Goal: Check status: Check status

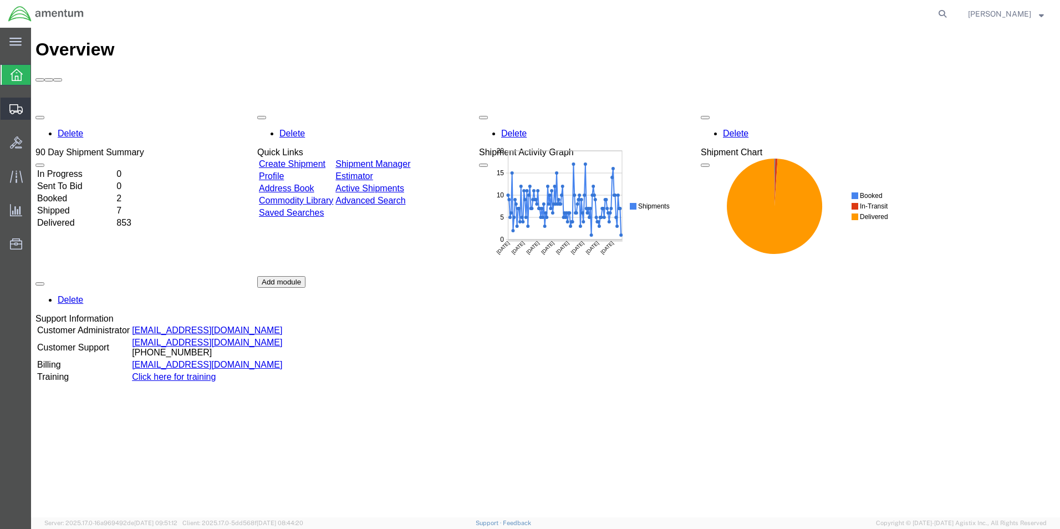
click at [38, 107] on span "Shipments" at bounding box center [34, 109] width 8 height 22
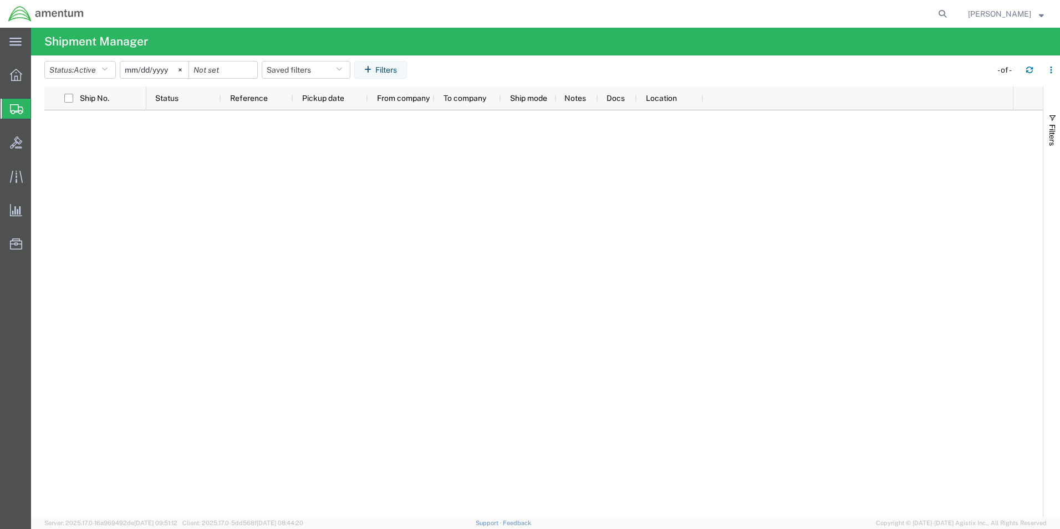
click at [157, 67] on input "[DATE]" at bounding box center [154, 70] width 68 height 17
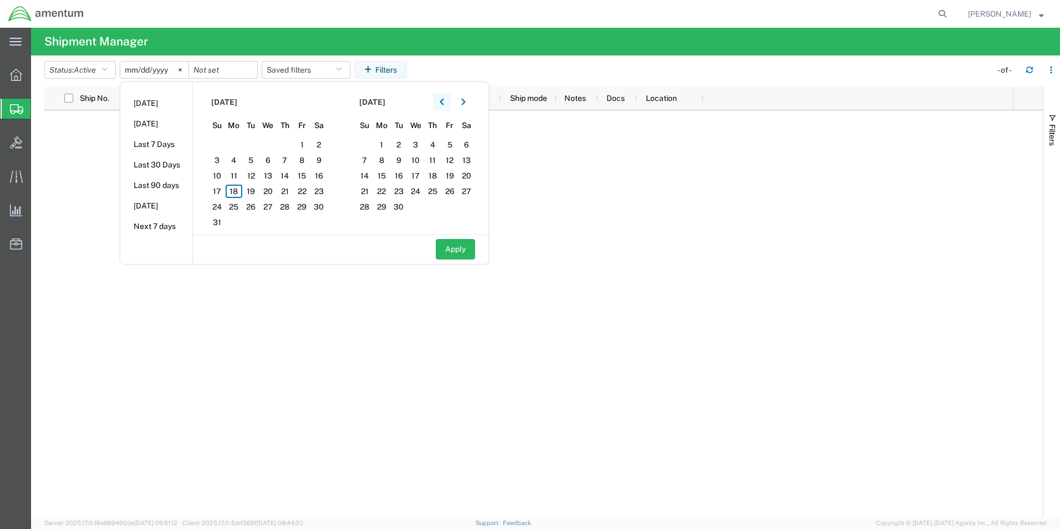
click at [441, 101] on button "button" at bounding box center [442, 102] width 18 height 18
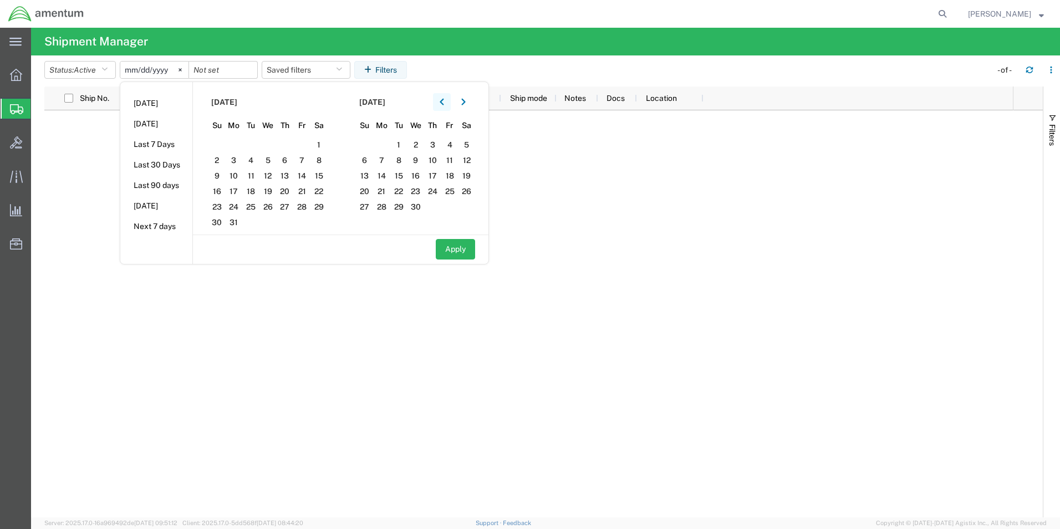
click at [441, 101] on button "button" at bounding box center [442, 102] width 18 height 18
click at [255, 161] on span "10" at bounding box center [250, 160] width 17 height 13
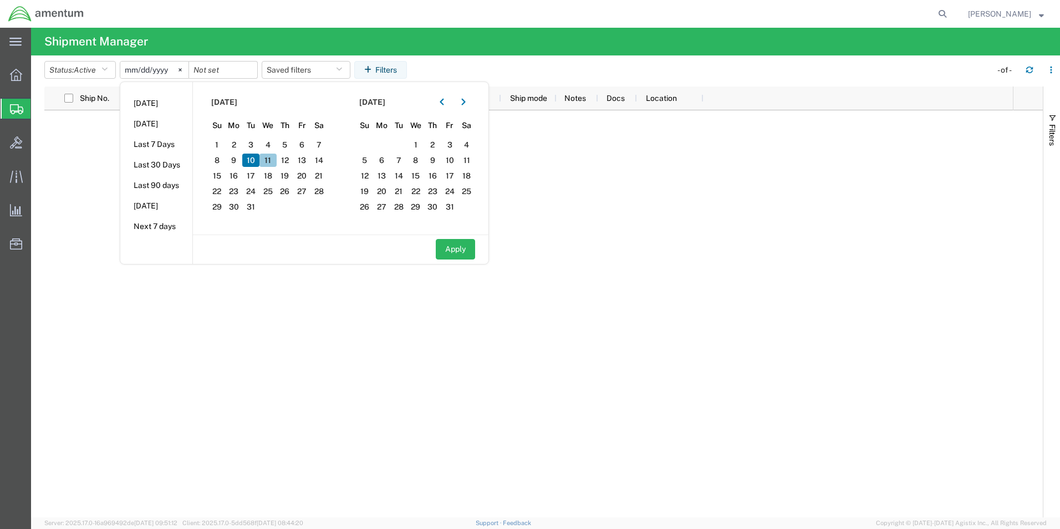
click at [269, 161] on span "11" at bounding box center [267, 160] width 17 height 13
click at [457, 249] on button "Apply" at bounding box center [455, 249] width 39 height 21
type input "[DATE]"
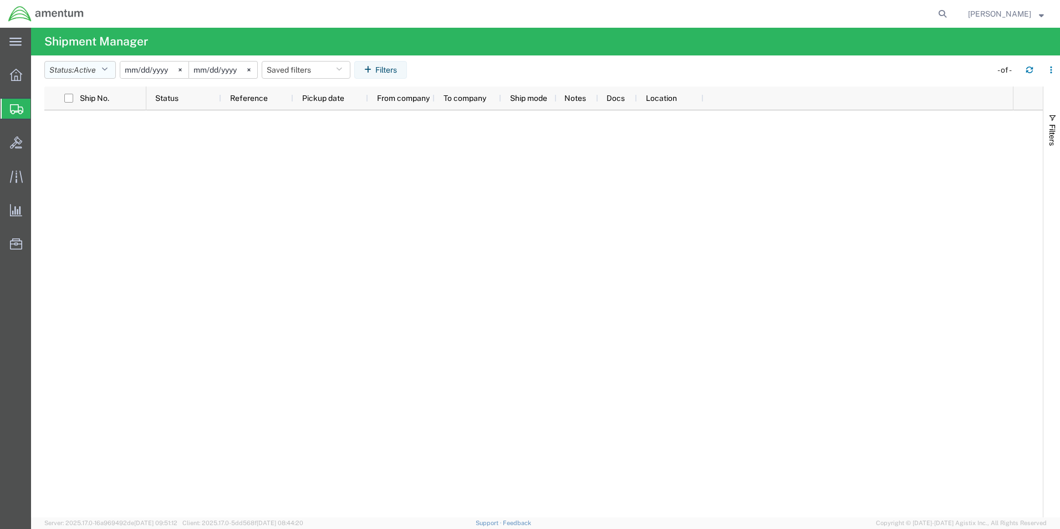
click at [75, 70] on button "Status: Active" at bounding box center [80, 70] width 72 height 18
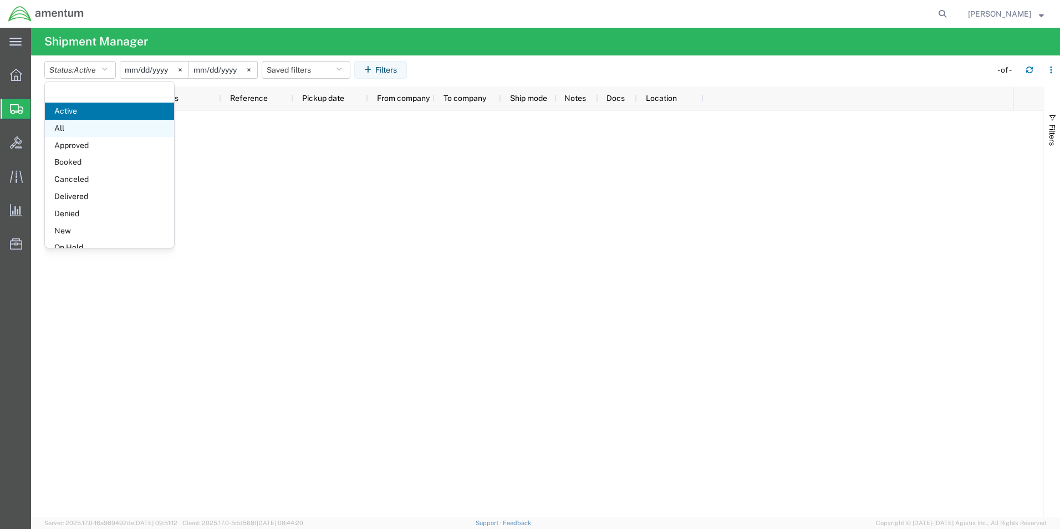
click at [75, 126] on span "All" at bounding box center [109, 128] width 129 height 17
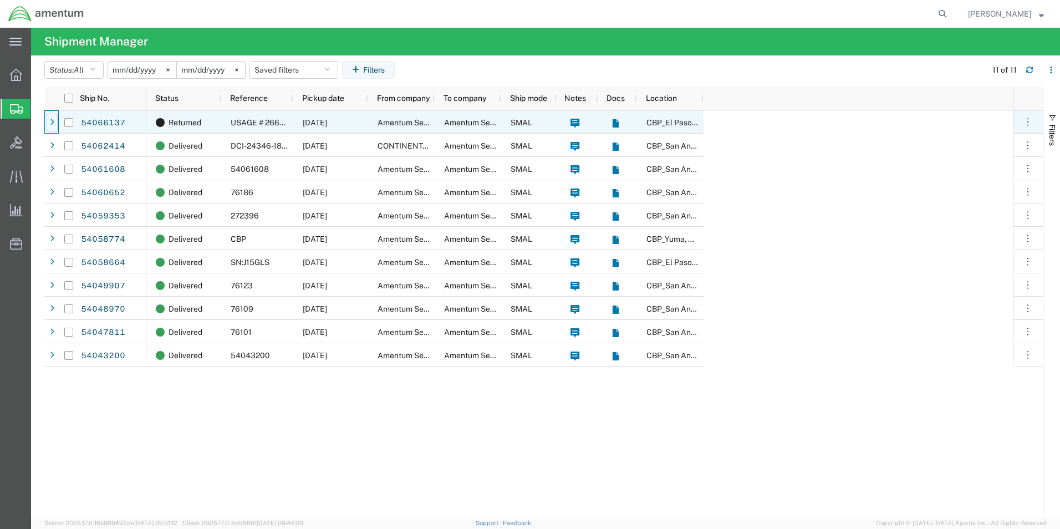
click at [54, 126] on div at bounding box center [52, 123] width 11 height 18
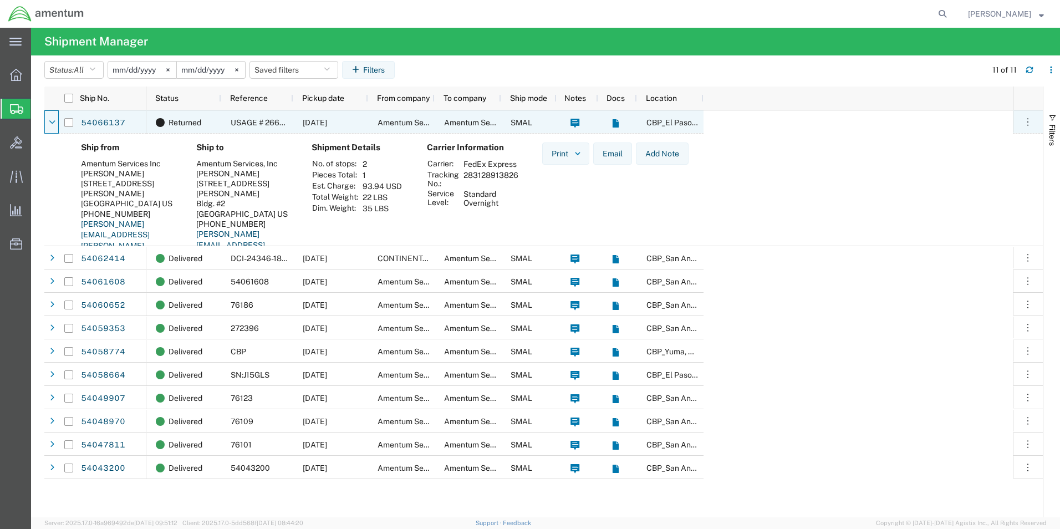
click at [54, 126] on icon at bounding box center [52, 123] width 7 height 8
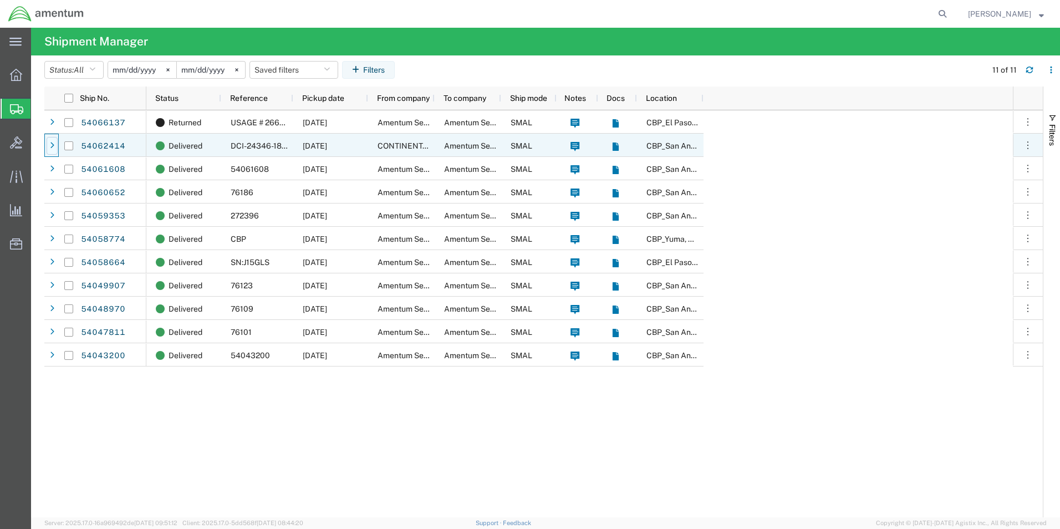
click at [50, 149] on icon at bounding box center [52, 146] width 4 height 8
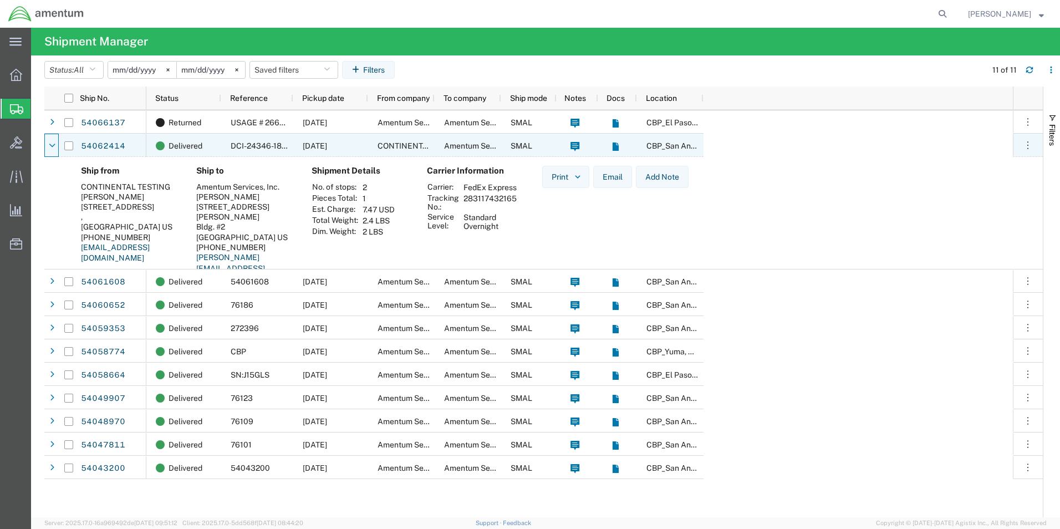
click at [50, 149] on icon at bounding box center [52, 146] width 7 height 8
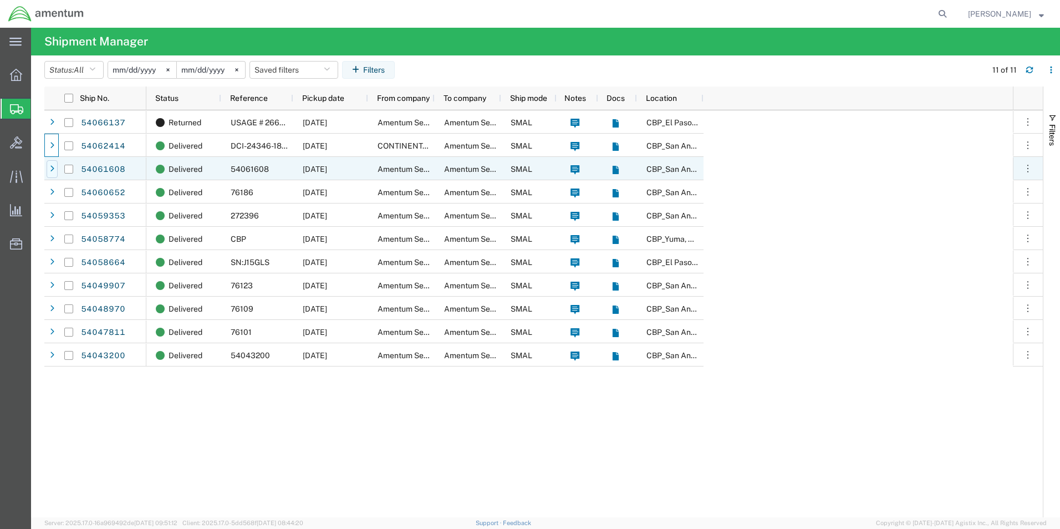
click at [52, 169] on icon at bounding box center [52, 169] width 4 height 8
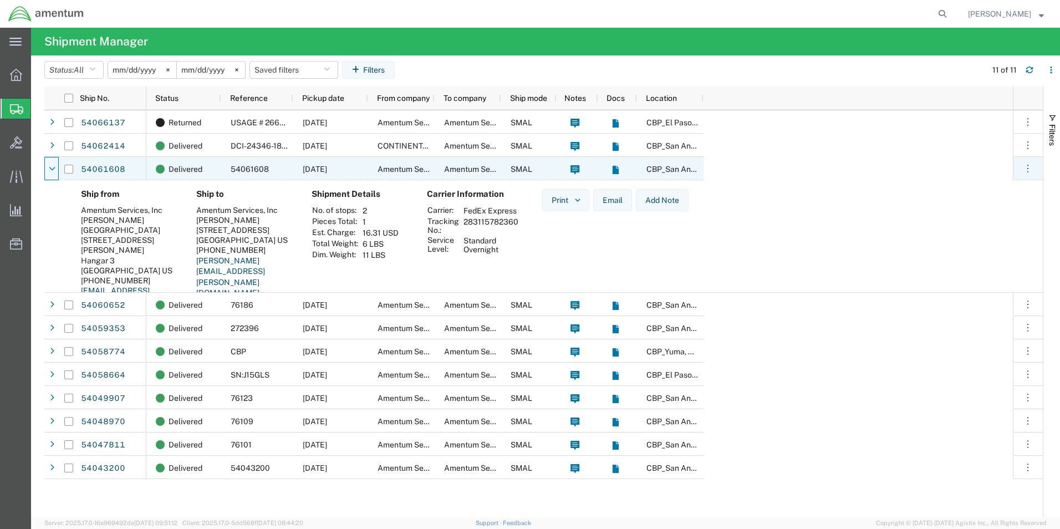
click at [52, 169] on icon at bounding box center [52, 169] width 7 height 8
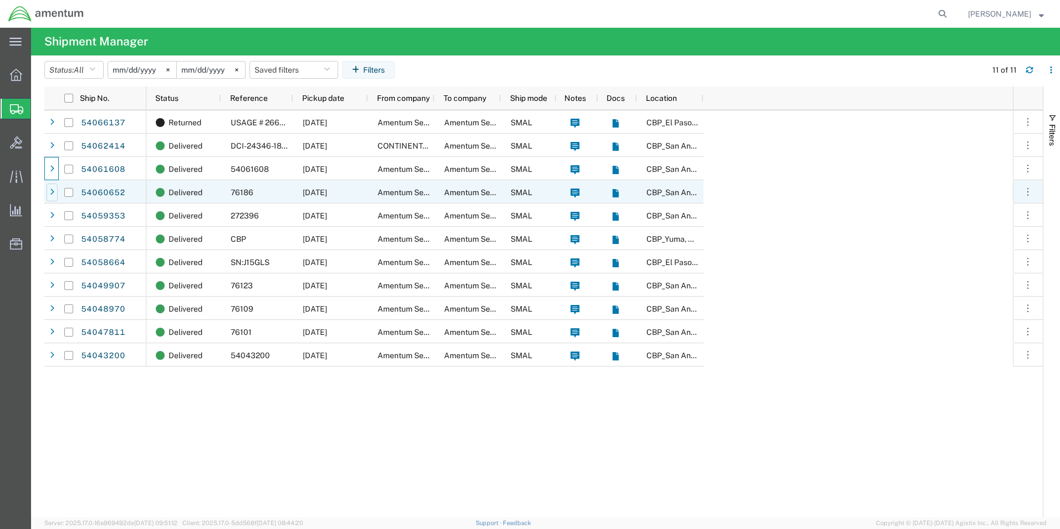
click at [50, 197] on div at bounding box center [52, 192] width 11 height 18
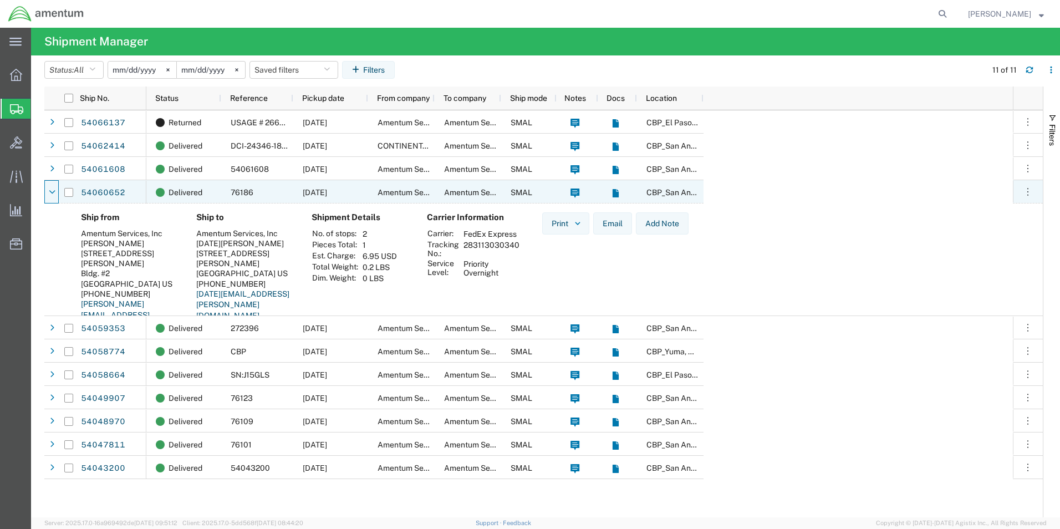
click at [50, 197] on div at bounding box center [52, 192] width 11 height 18
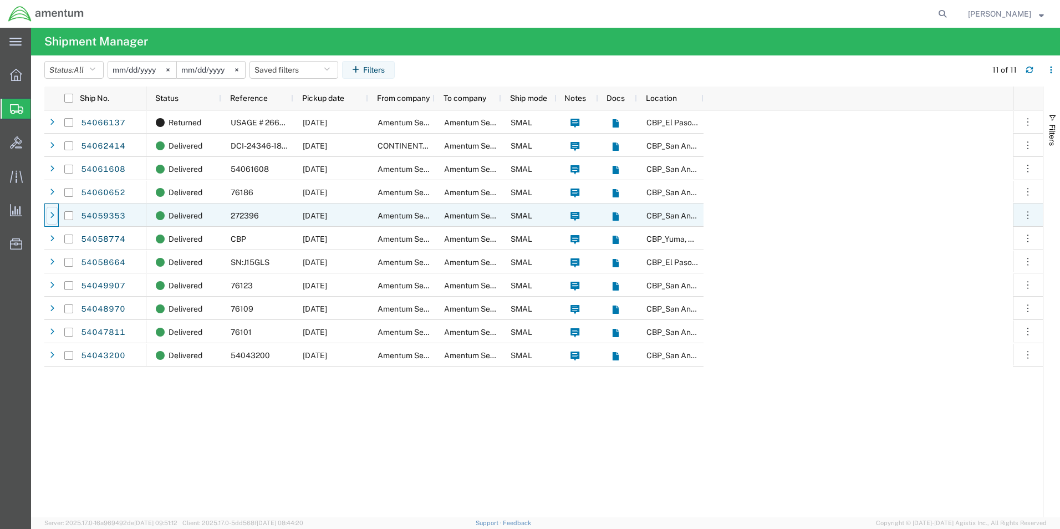
click at [52, 212] on icon at bounding box center [52, 216] width 4 height 8
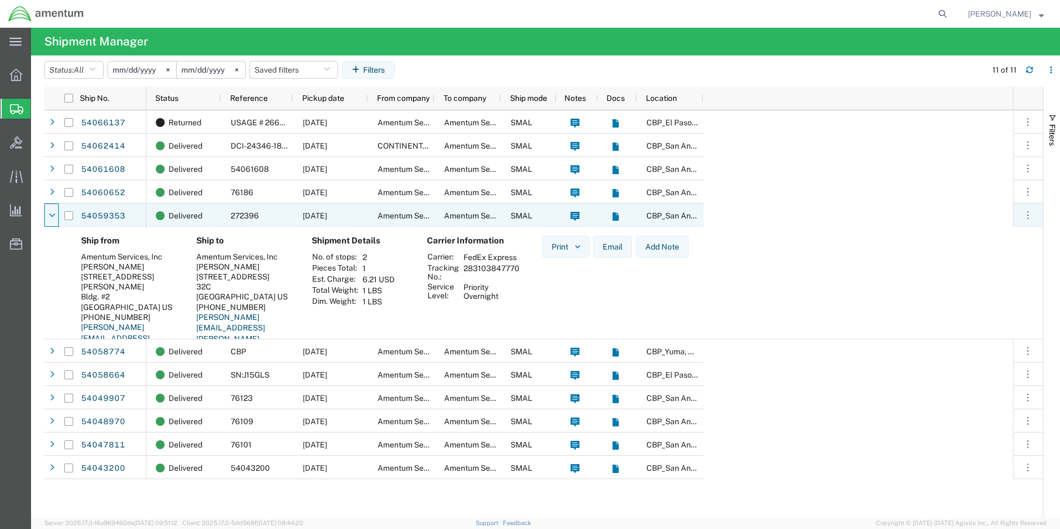
click at [52, 212] on icon at bounding box center [52, 216] width 7 height 8
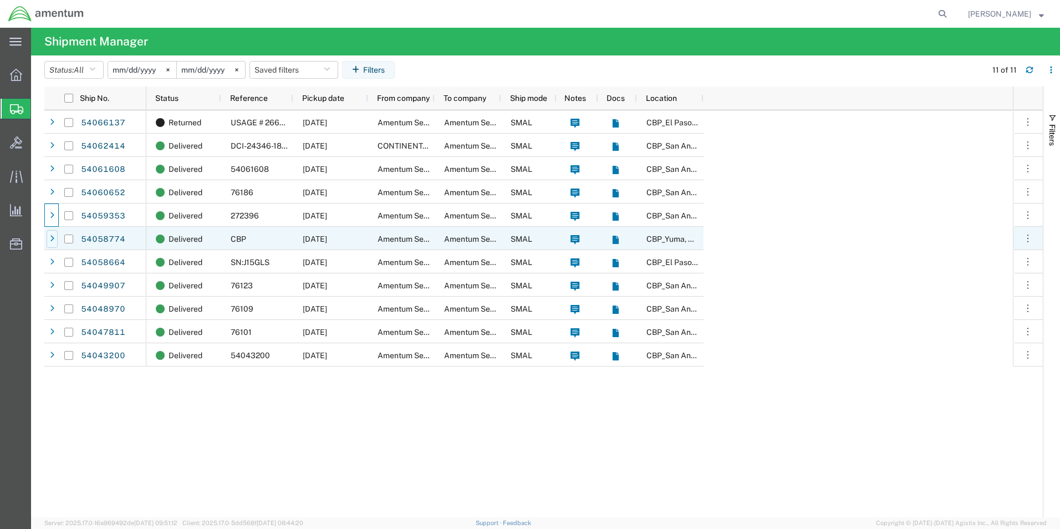
click at [50, 236] on icon at bounding box center [52, 239] width 4 height 8
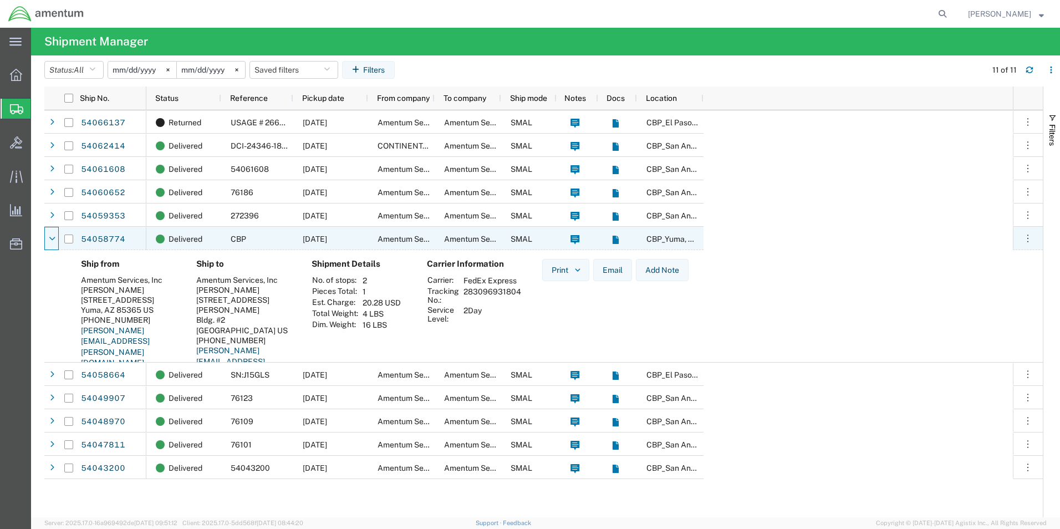
click at [50, 236] on icon at bounding box center [52, 239] width 7 height 8
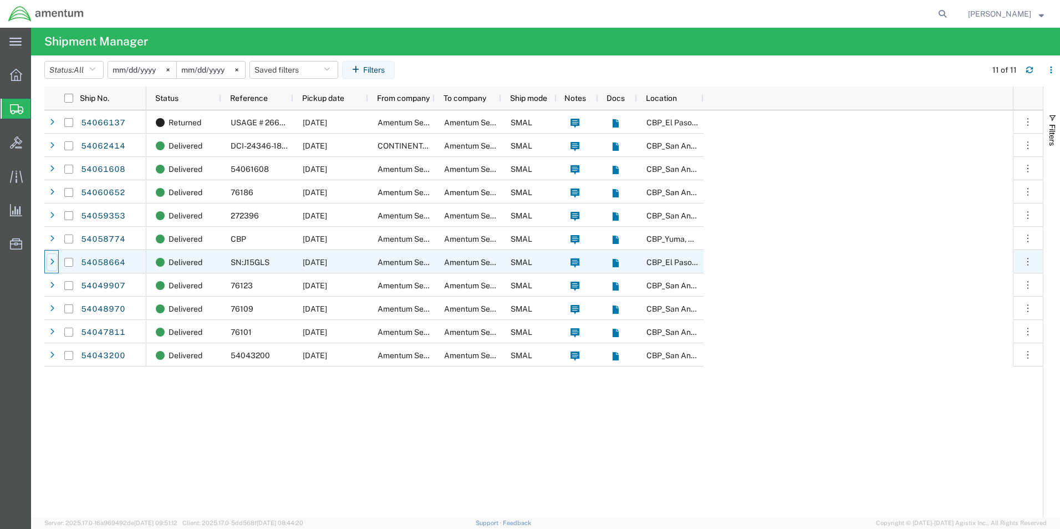
click at [51, 266] on icon at bounding box center [52, 262] width 4 height 8
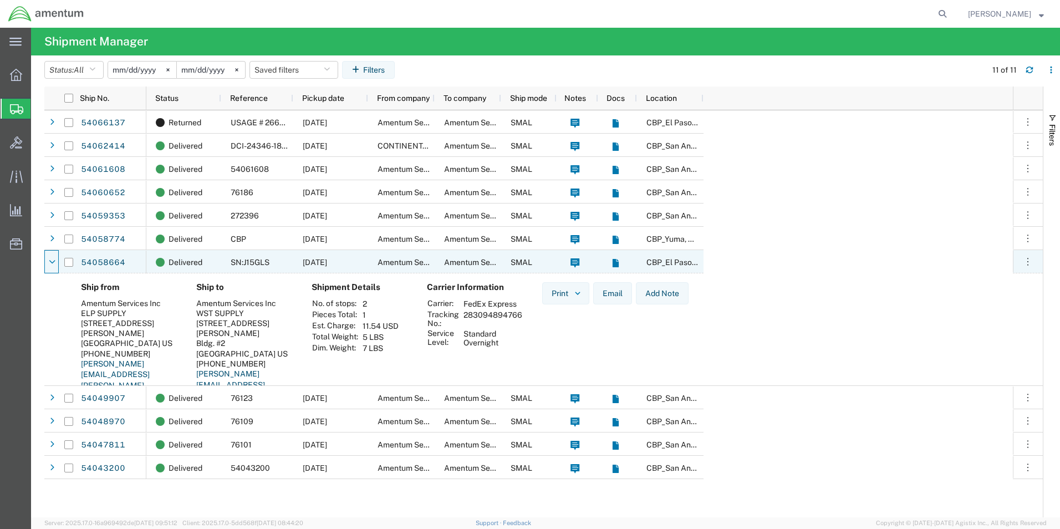
click at [51, 266] on icon at bounding box center [52, 262] width 7 height 8
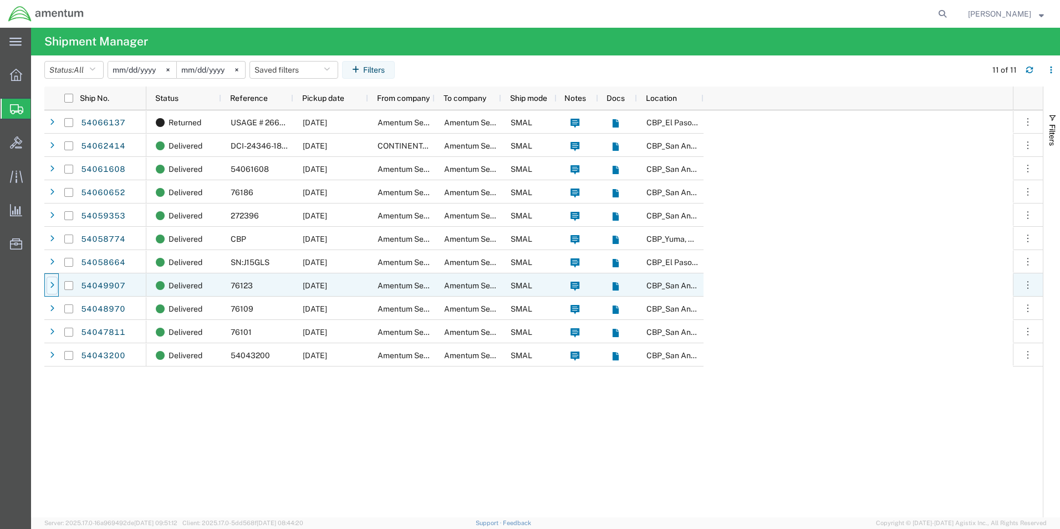
click at [48, 284] on div at bounding box center [52, 286] width 11 height 18
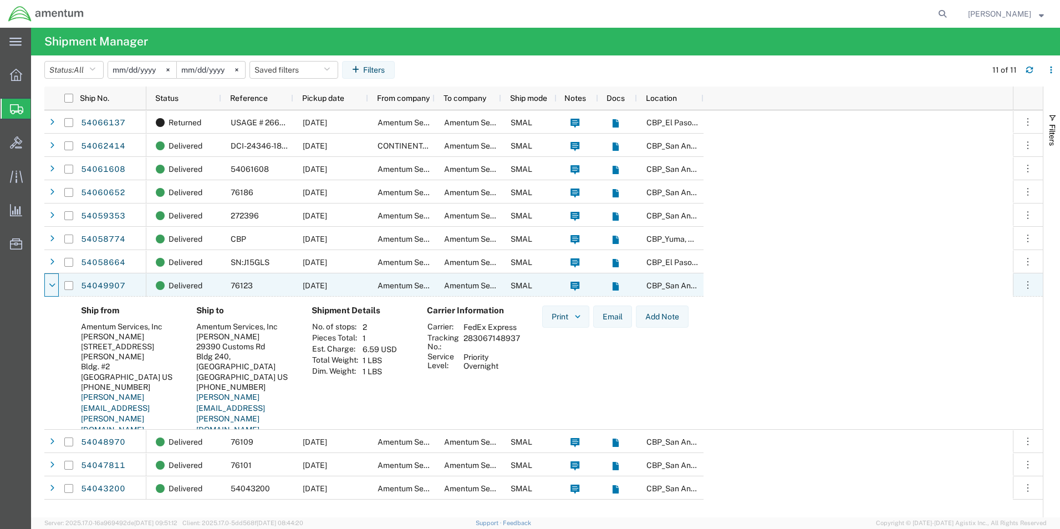
click at [48, 284] on div at bounding box center [52, 286] width 11 height 18
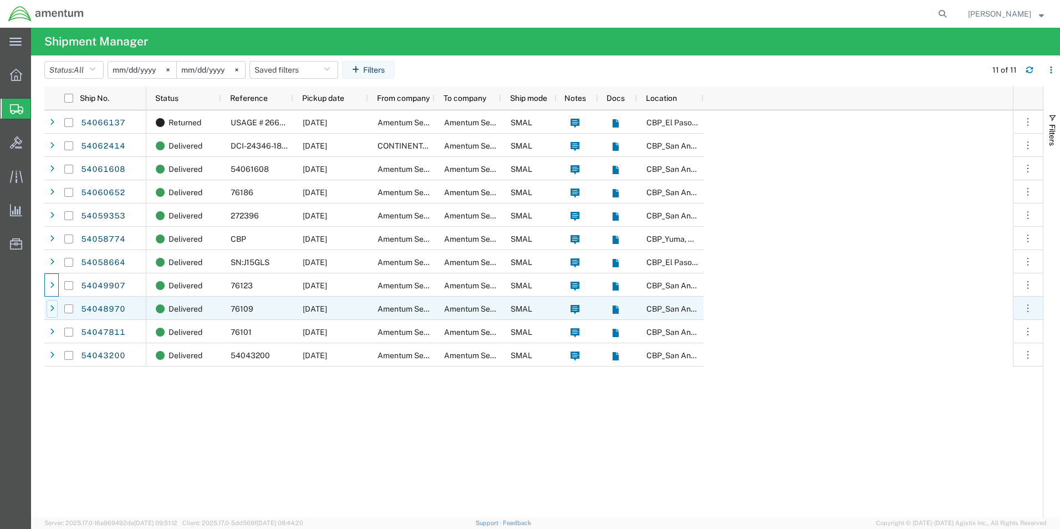
click at [54, 312] on icon at bounding box center [52, 309] width 4 height 8
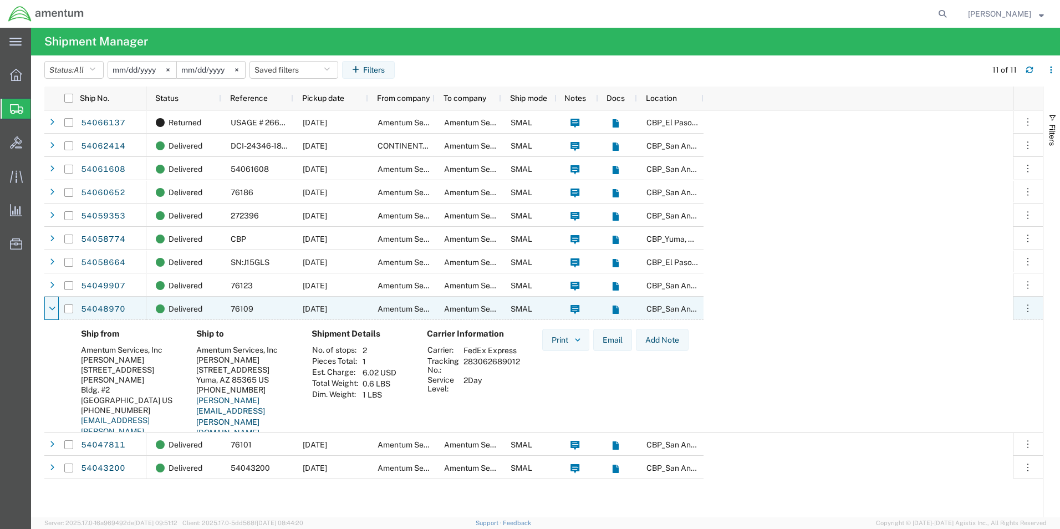
click at [54, 312] on icon at bounding box center [52, 309] width 7 height 8
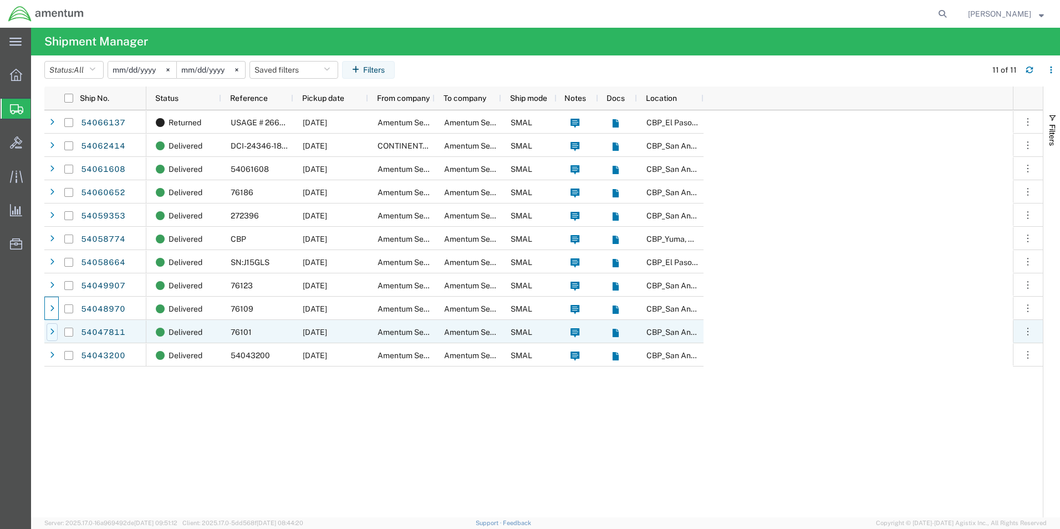
click at [53, 328] on icon at bounding box center [52, 332] width 4 height 8
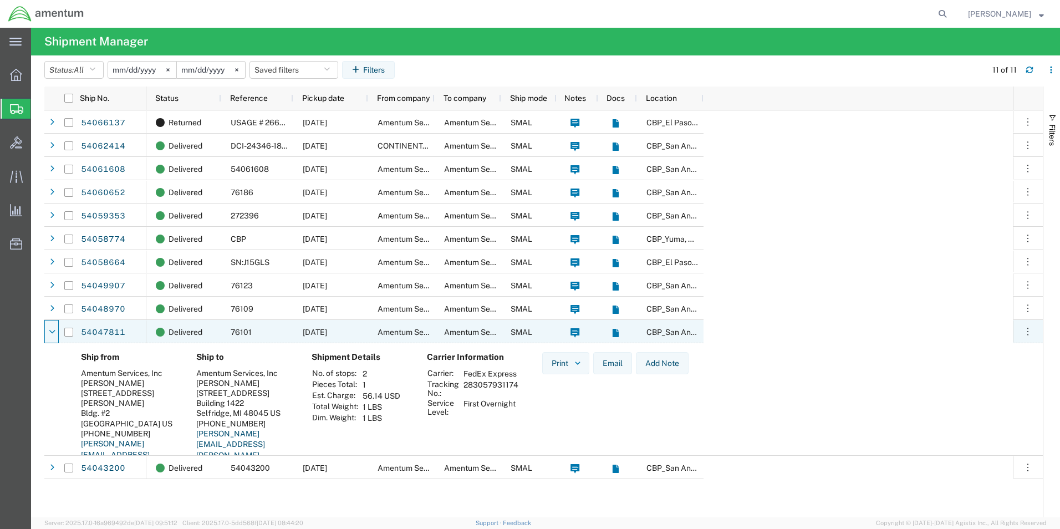
click at [53, 328] on icon at bounding box center [52, 332] width 7 height 8
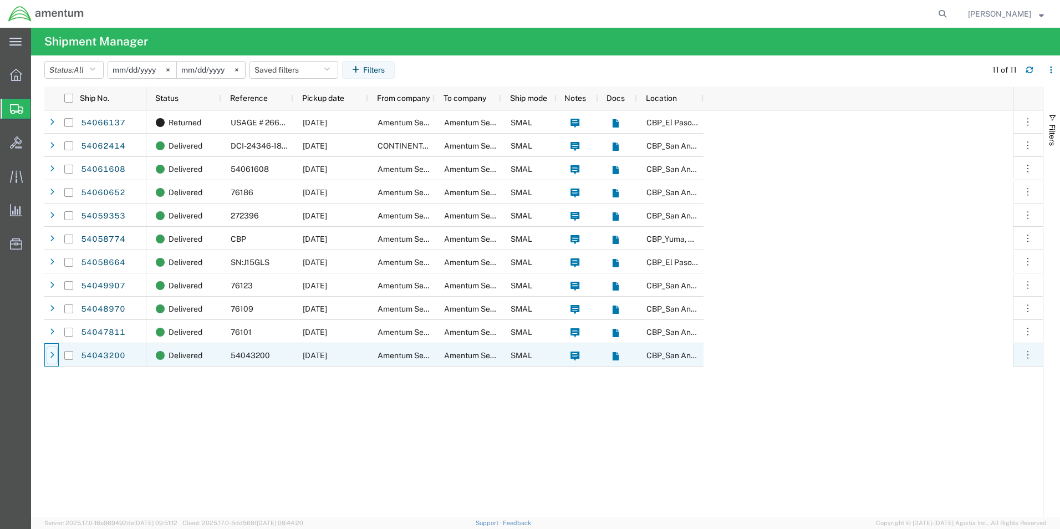
click at [49, 354] on div at bounding box center [52, 355] width 11 height 18
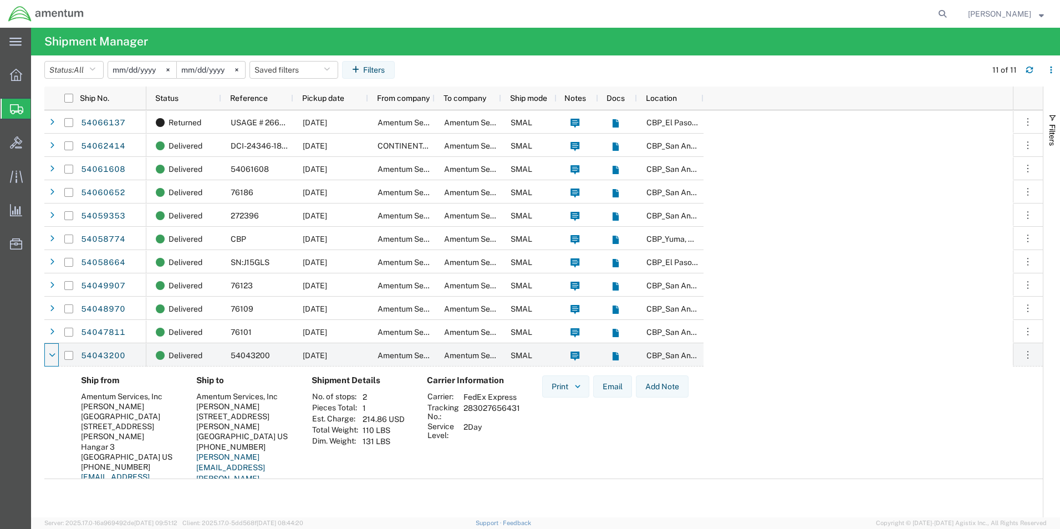
click at [157, 72] on input "[DATE]" at bounding box center [142, 70] width 68 height 17
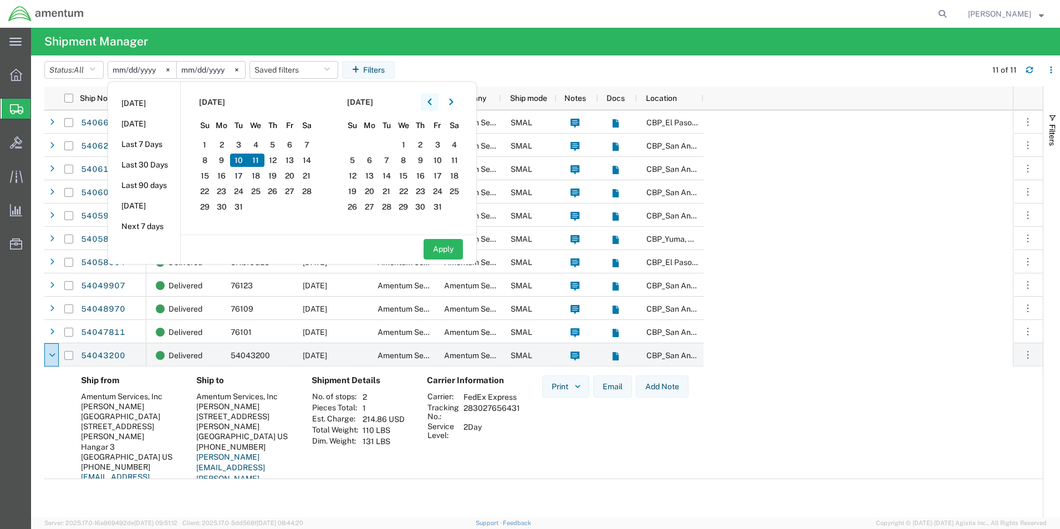
click at [431, 106] on button "button" at bounding box center [430, 102] width 18 height 18
click at [224, 207] on span "25" at bounding box center [221, 206] width 17 height 13
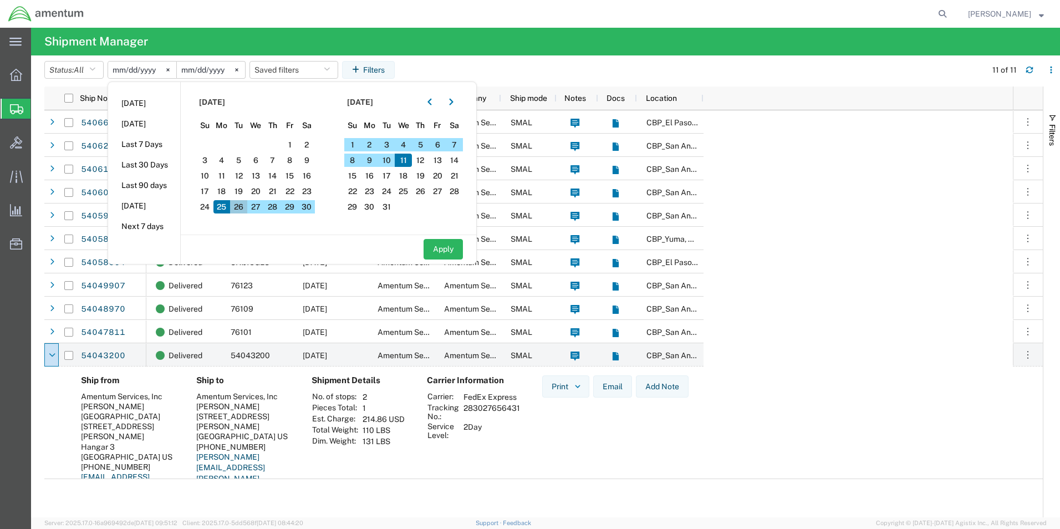
click at [239, 206] on span "26" at bounding box center [238, 206] width 17 height 13
click at [438, 243] on button "Apply" at bounding box center [442, 249] width 39 height 21
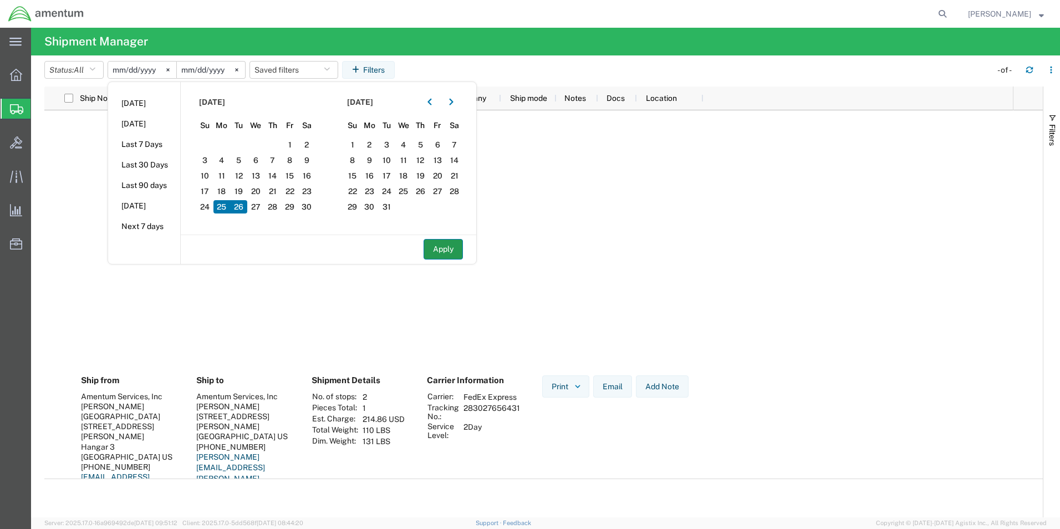
type input "[DATE]"
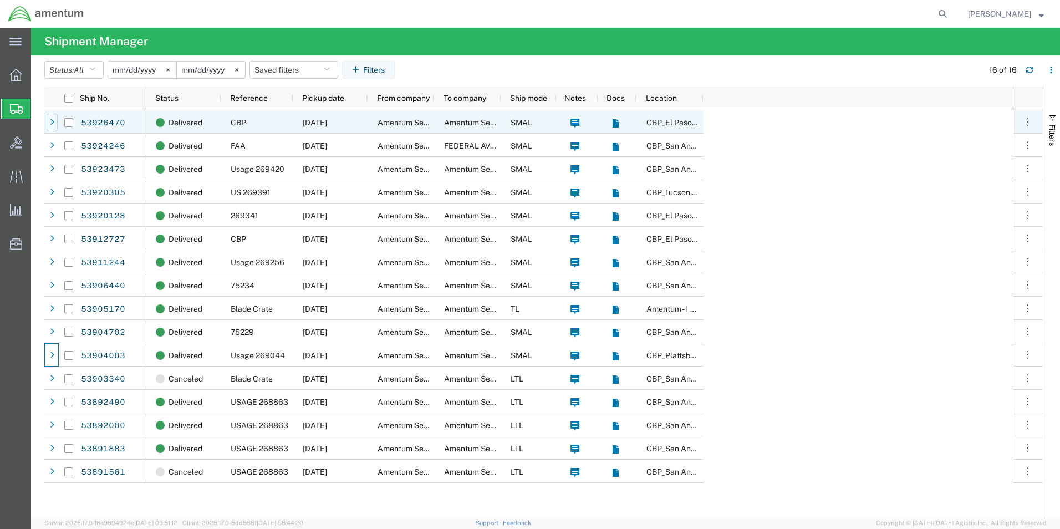
click at [48, 120] on div at bounding box center [52, 123] width 11 height 18
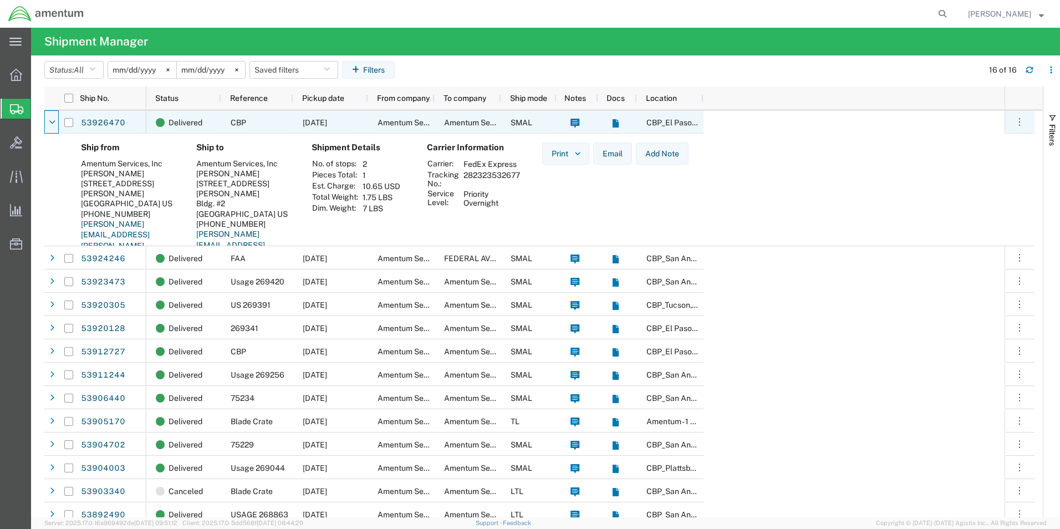
click at [48, 120] on div at bounding box center [52, 123] width 11 height 18
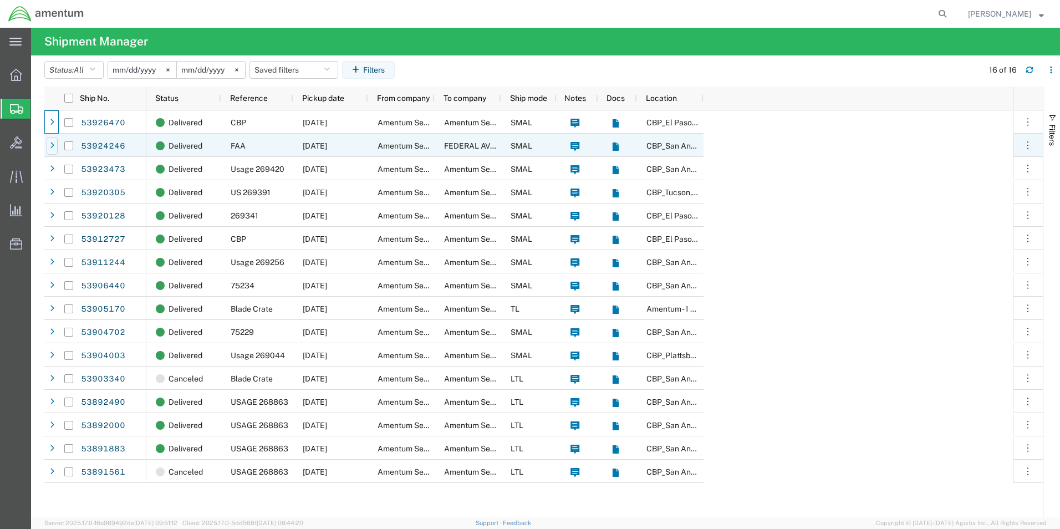
click at [55, 147] on div at bounding box center [52, 146] width 11 height 18
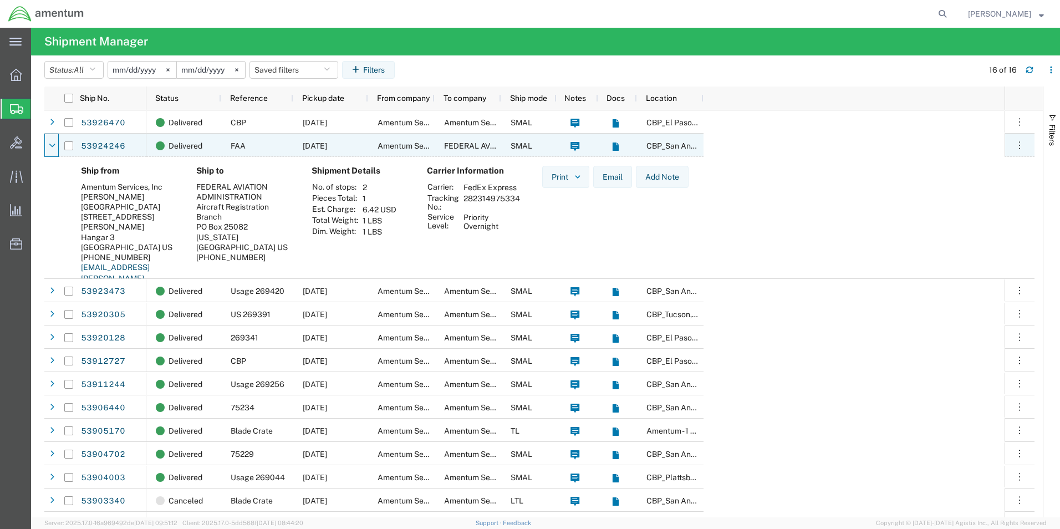
click at [55, 147] on icon at bounding box center [52, 146] width 7 height 8
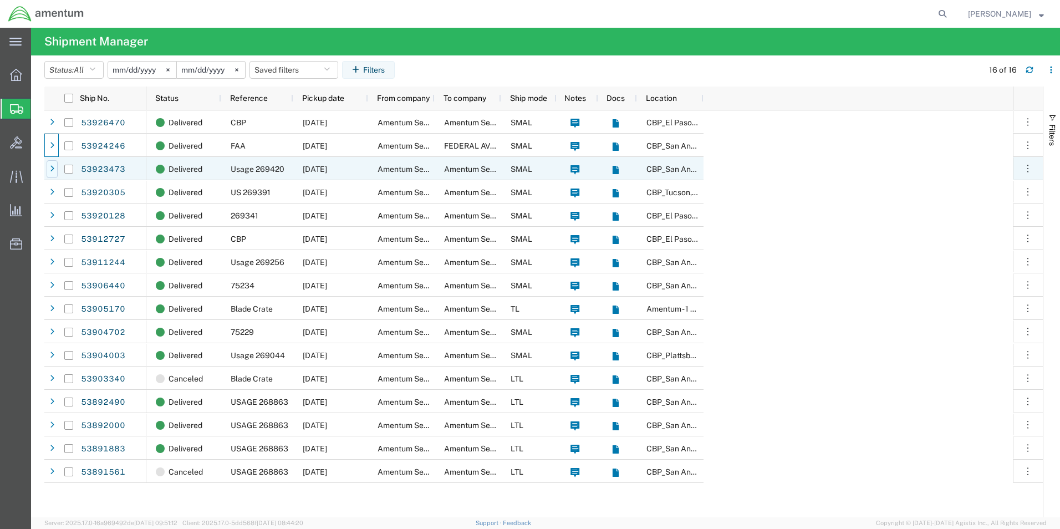
click at [53, 166] on icon at bounding box center [52, 169] width 4 height 8
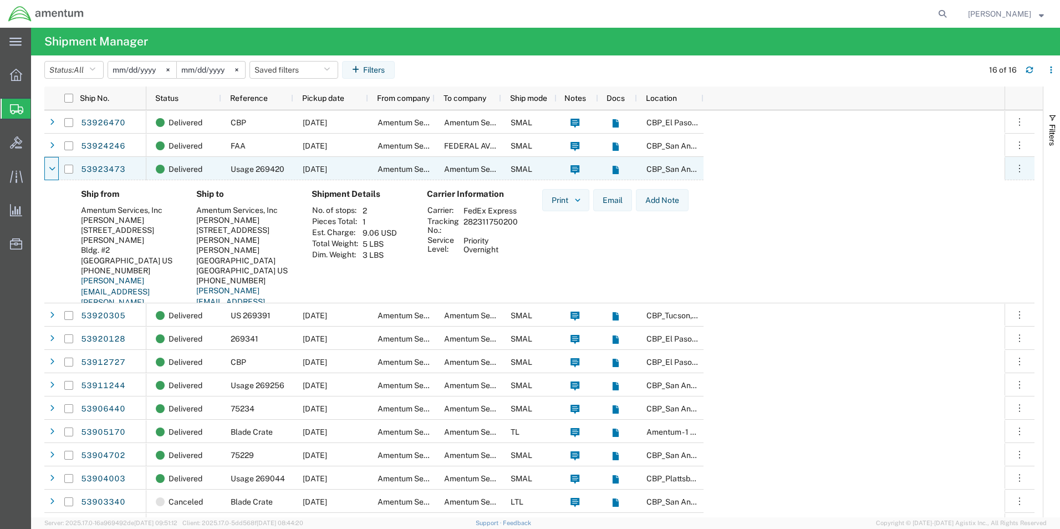
click at [53, 166] on icon at bounding box center [52, 169] width 7 height 8
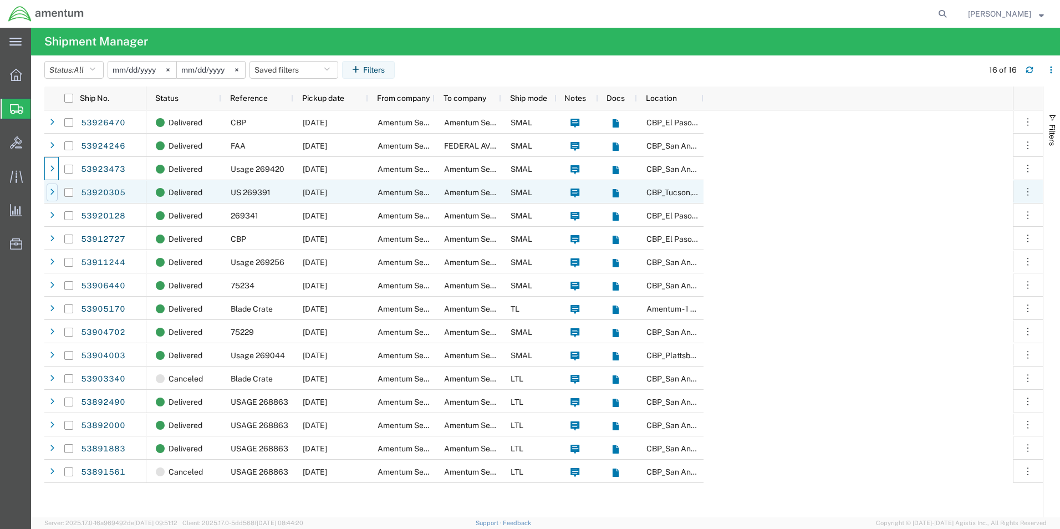
click at [55, 187] on div at bounding box center [52, 192] width 11 height 18
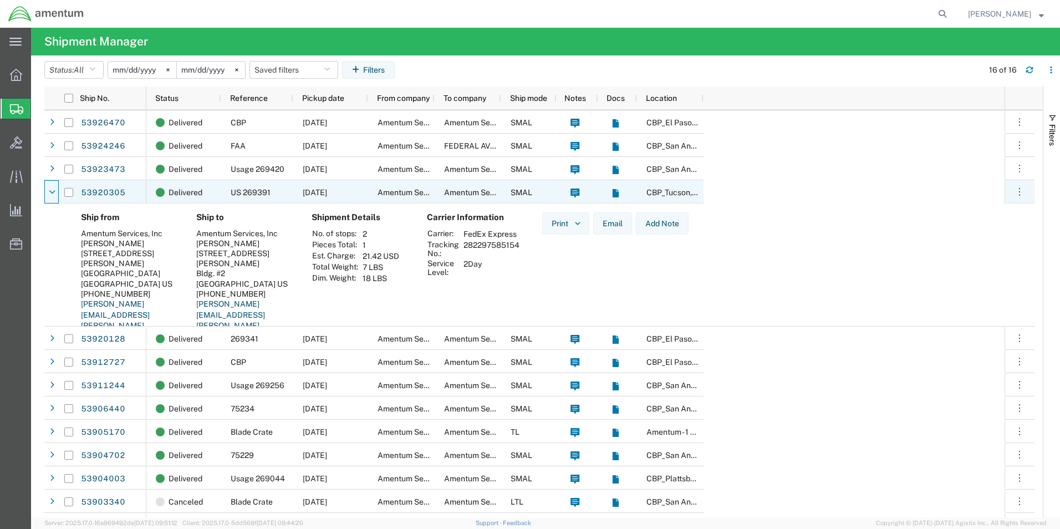
click at [55, 187] on div at bounding box center [52, 192] width 11 height 18
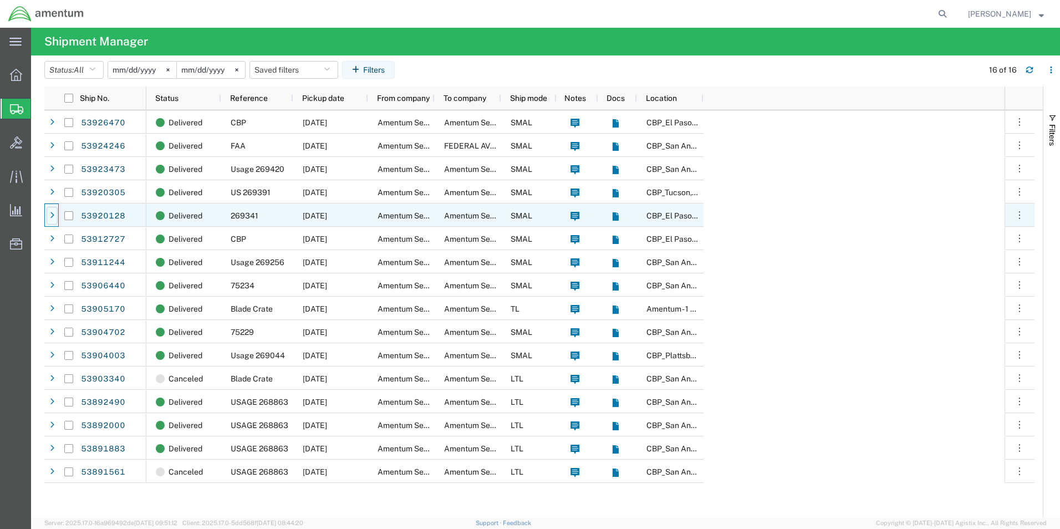
click at [54, 210] on div at bounding box center [52, 216] width 11 height 18
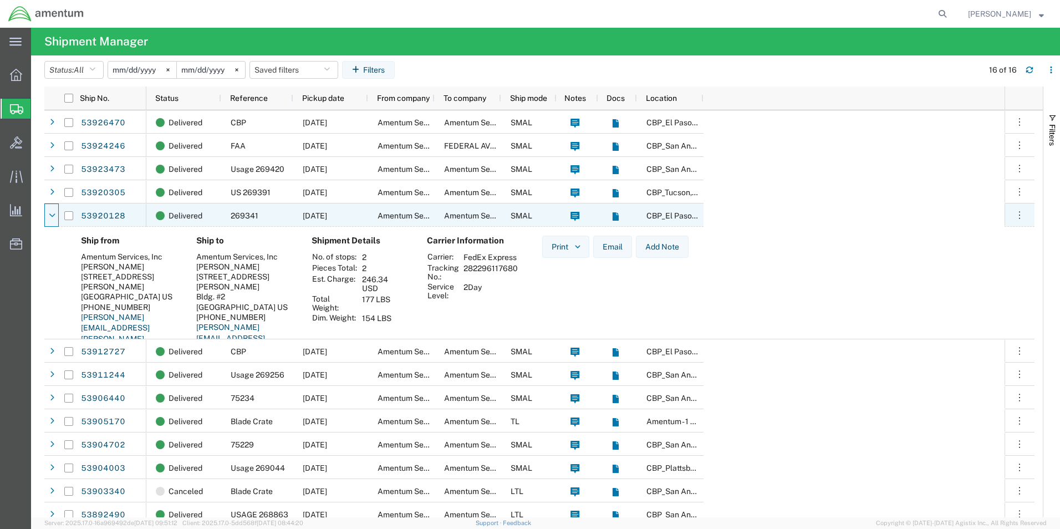
click at [54, 210] on div at bounding box center [52, 216] width 11 height 18
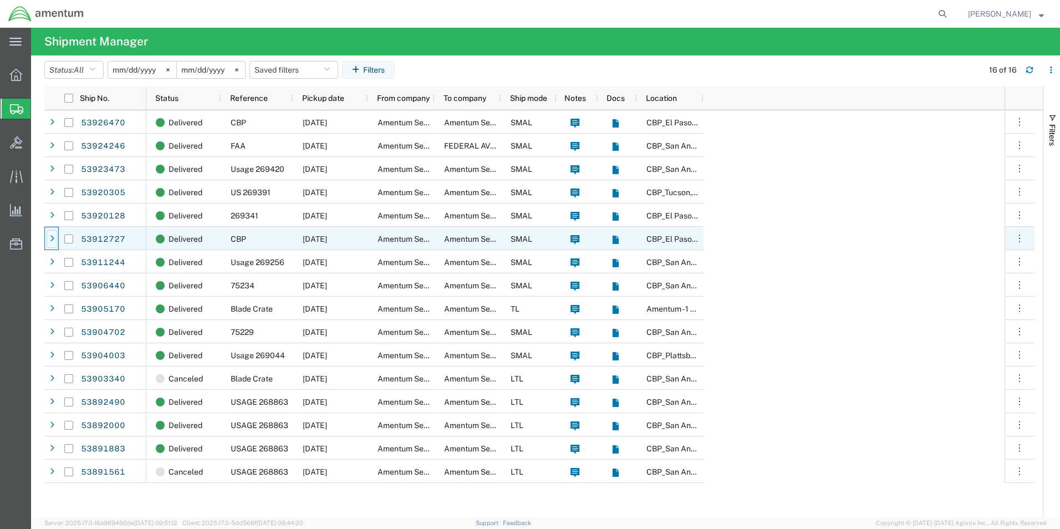
click at [52, 235] on icon at bounding box center [52, 239] width 4 height 8
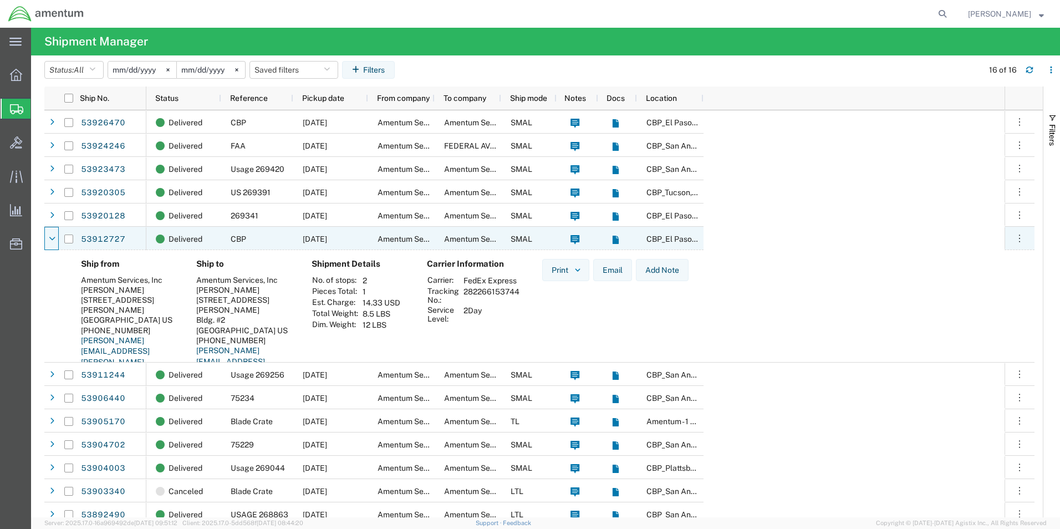
click at [52, 235] on icon at bounding box center [52, 239] width 7 height 8
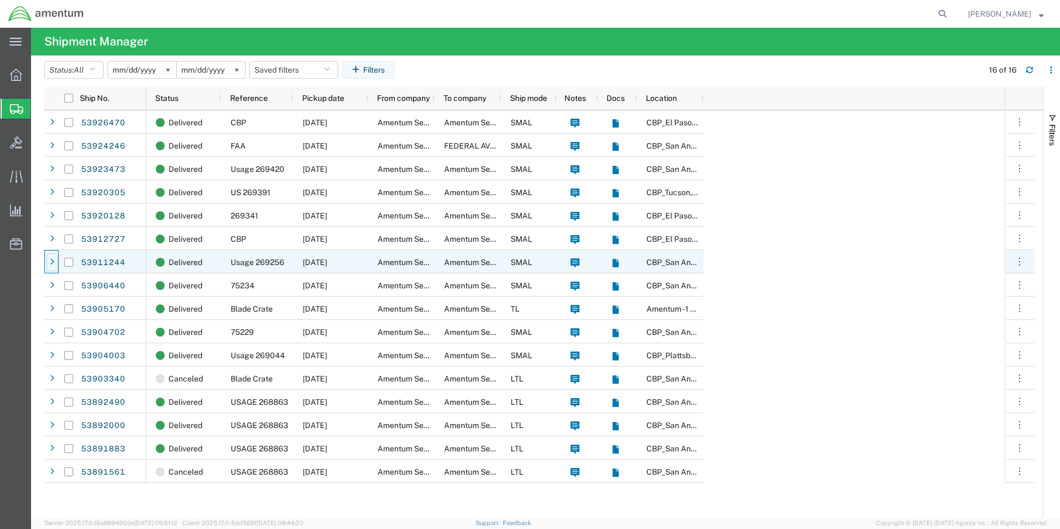
click at [52, 257] on div at bounding box center [52, 262] width 11 height 18
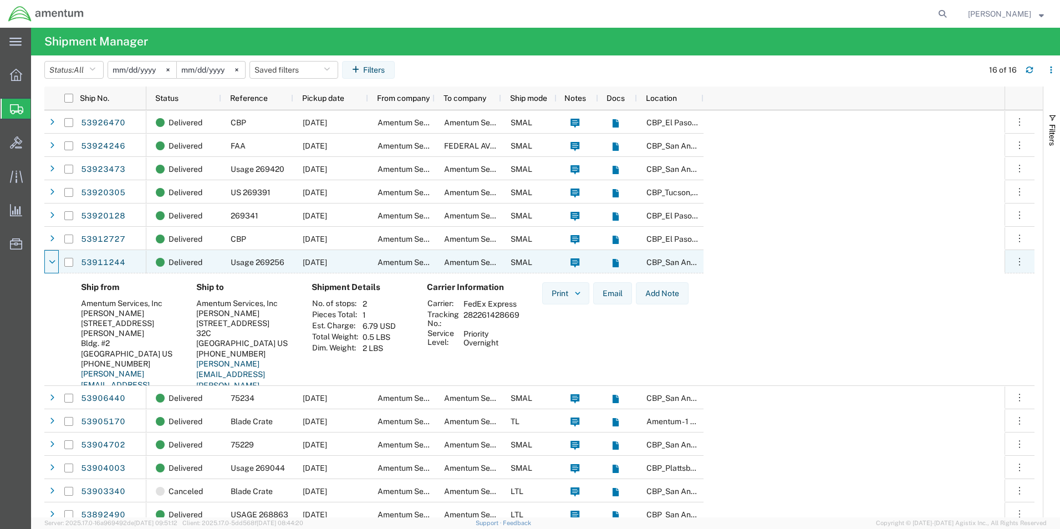
click at [52, 257] on div at bounding box center [52, 262] width 11 height 18
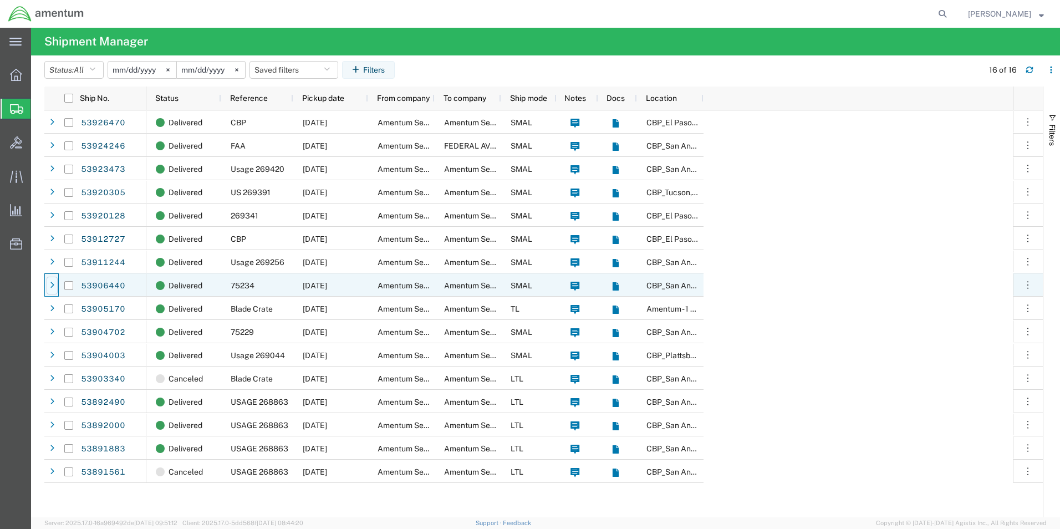
click at [49, 285] on div at bounding box center [52, 286] width 11 height 18
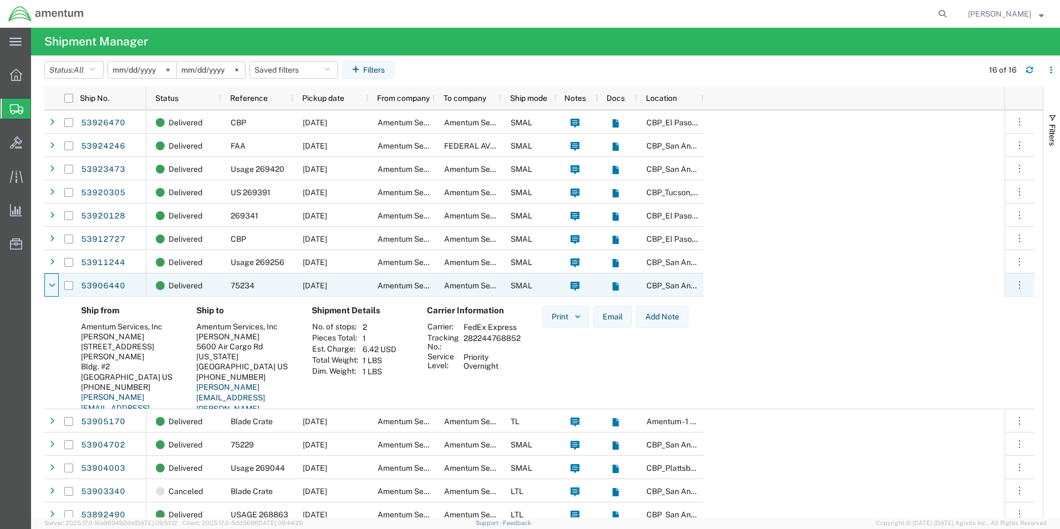
click at [49, 285] on icon at bounding box center [52, 286] width 7 height 8
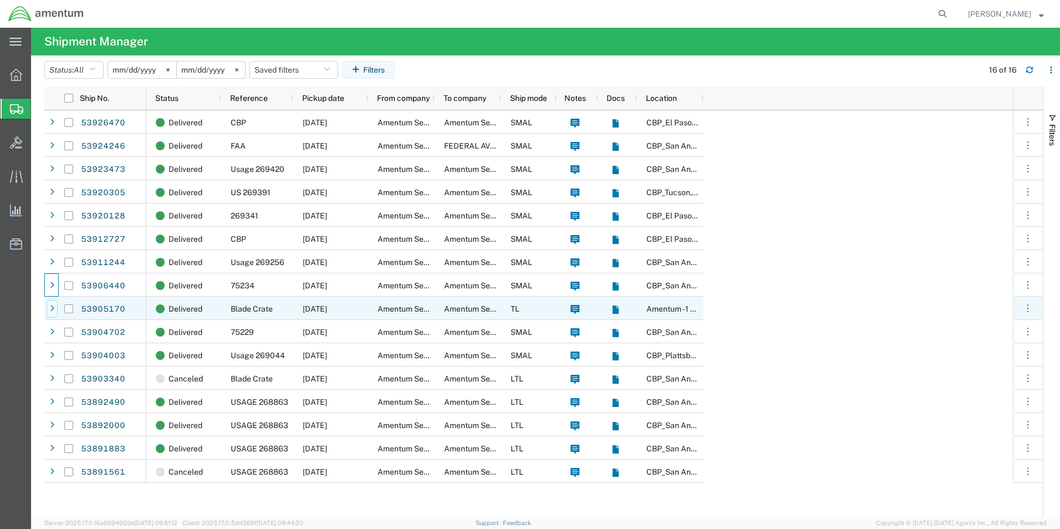
click at [50, 304] on div at bounding box center [52, 309] width 11 height 18
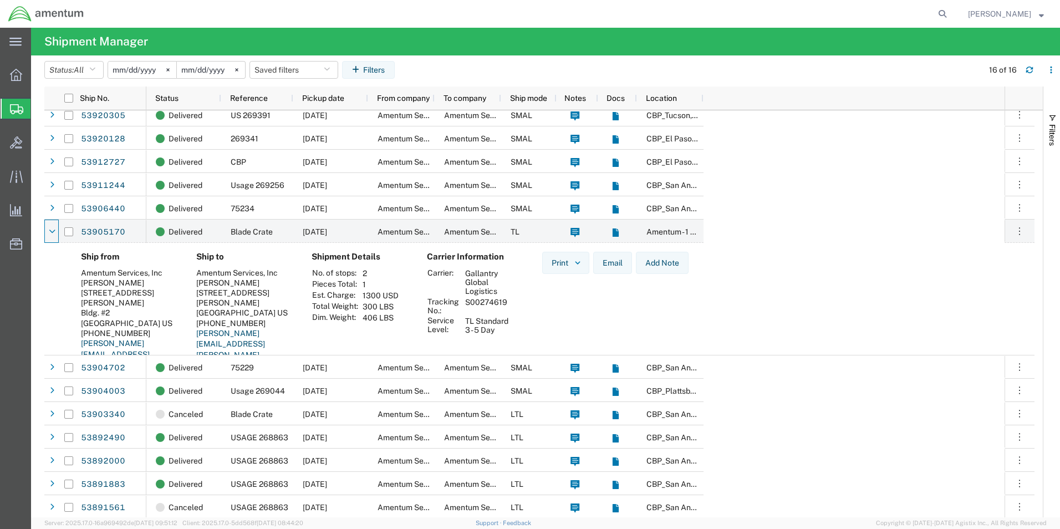
scroll to position [78, 0]
click at [53, 227] on icon at bounding box center [52, 230] width 7 height 8
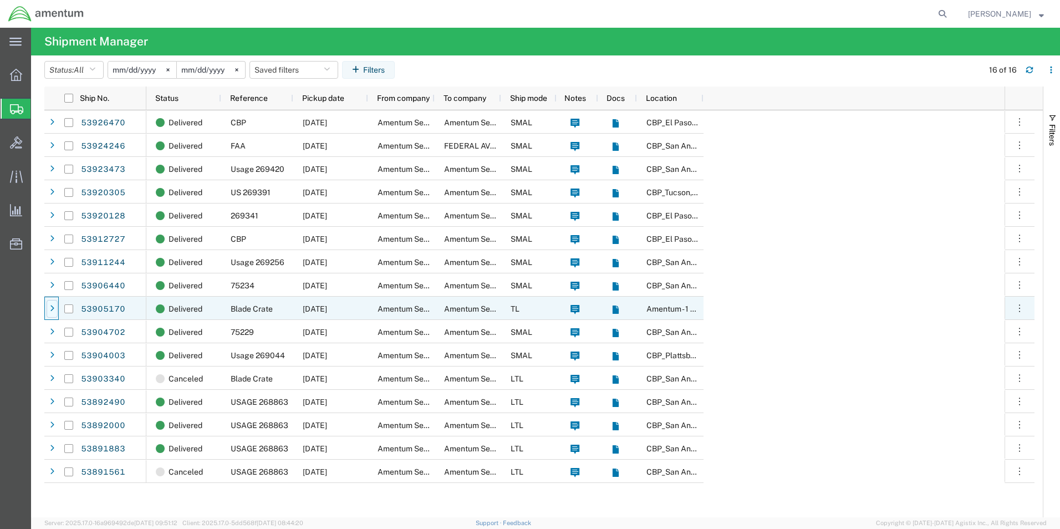
click at [49, 313] on div at bounding box center [52, 309] width 11 height 18
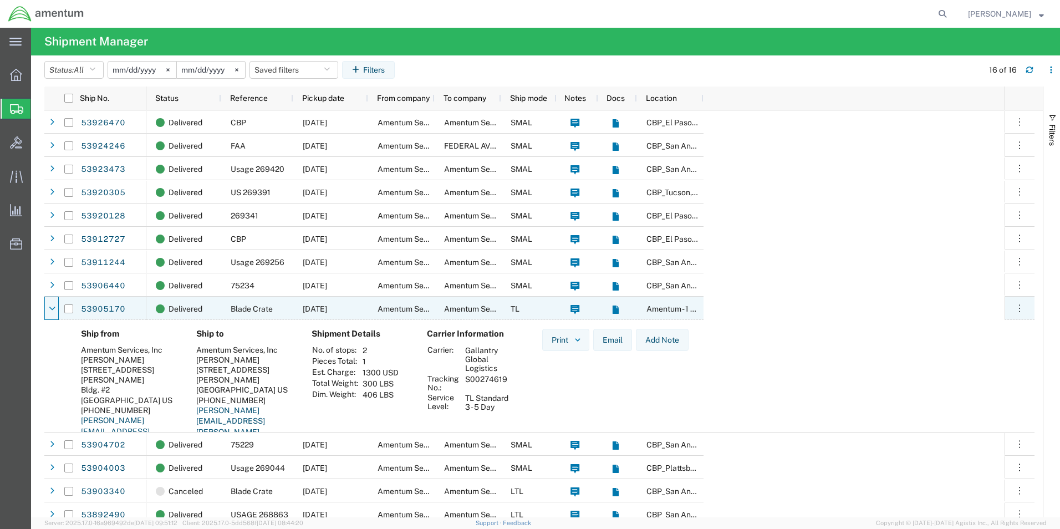
click at [49, 313] on div at bounding box center [52, 309] width 11 height 18
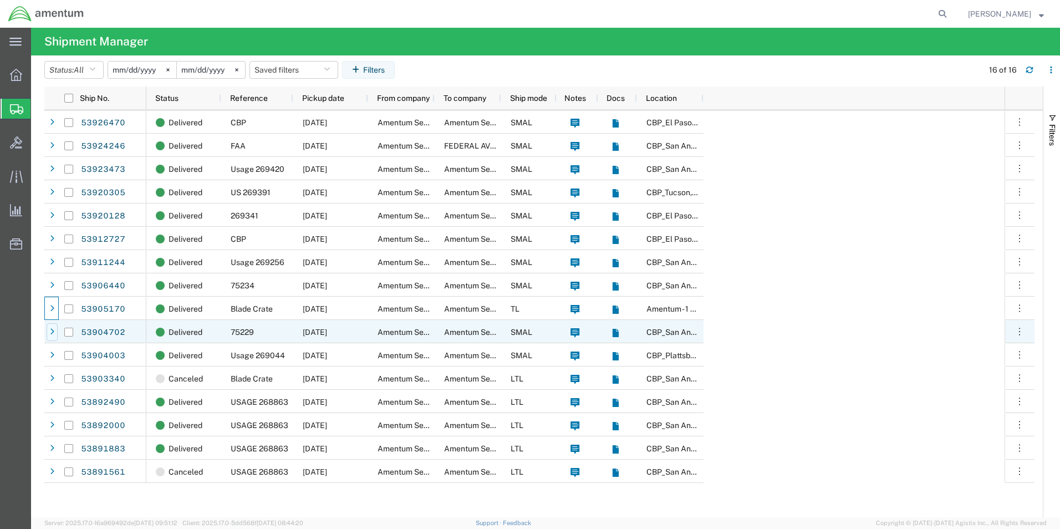
click at [50, 330] on icon at bounding box center [52, 332] width 4 height 8
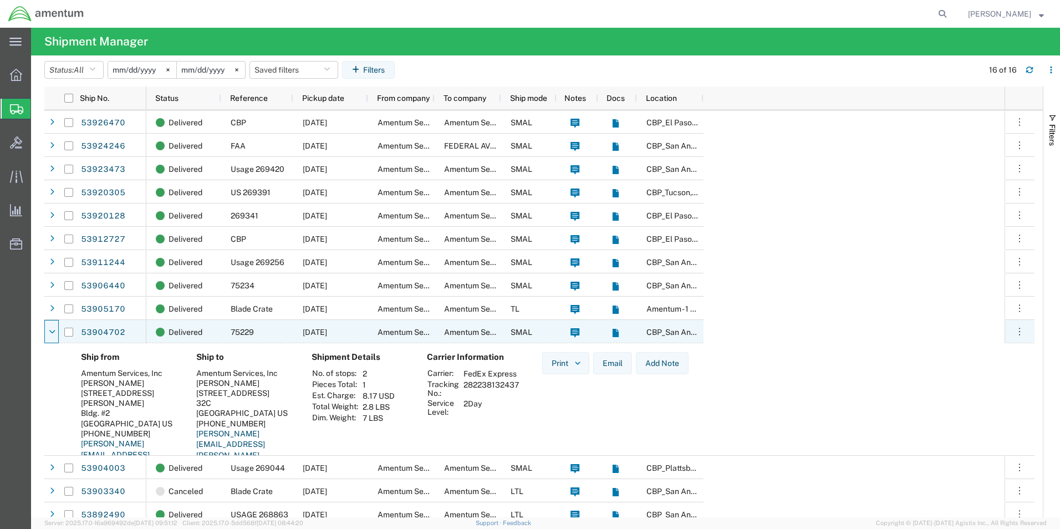
click at [50, 330] on icon at bounding box center [52, 332] width 7 height 8
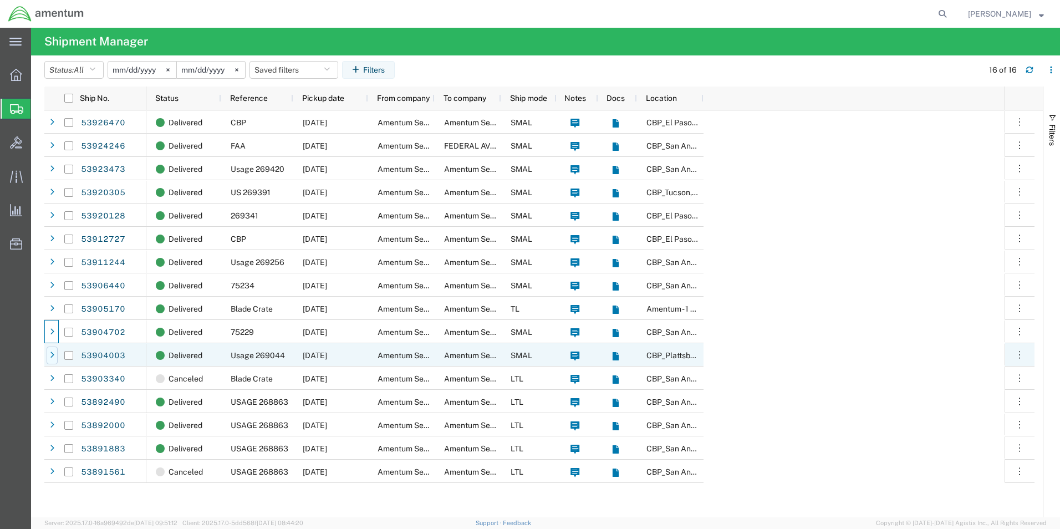
click at [47, 356] on div at bounding box center [52, 355] width 11 height 18
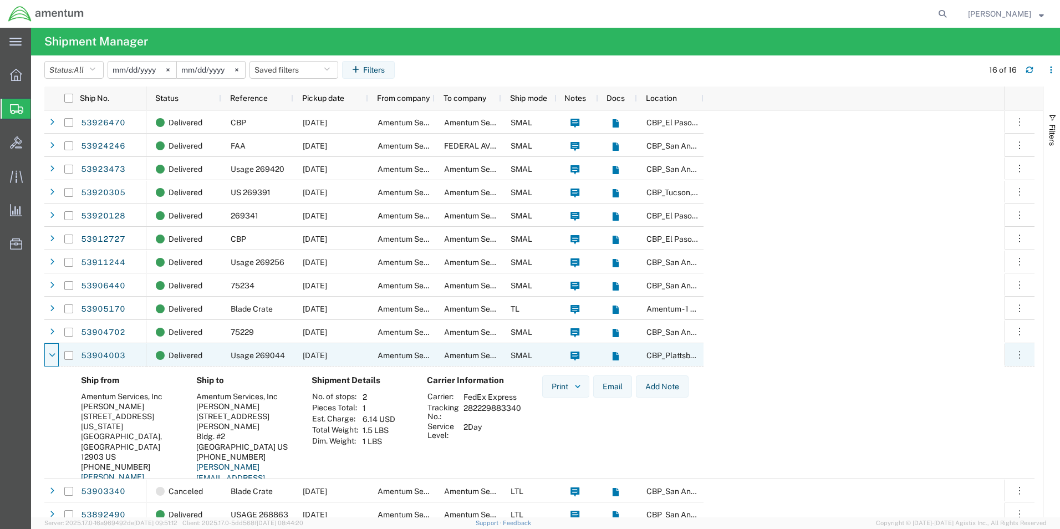
click at [47, 356] on div at bounding box center [52, 355] width 11 height 18
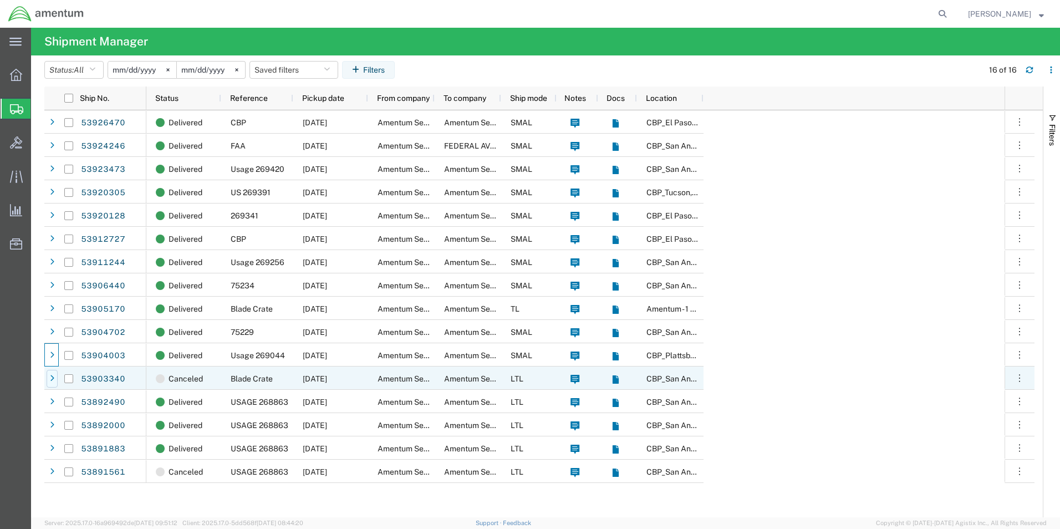
click at [55, 377] on div at bounding box center [52, 379] width 11 height 18
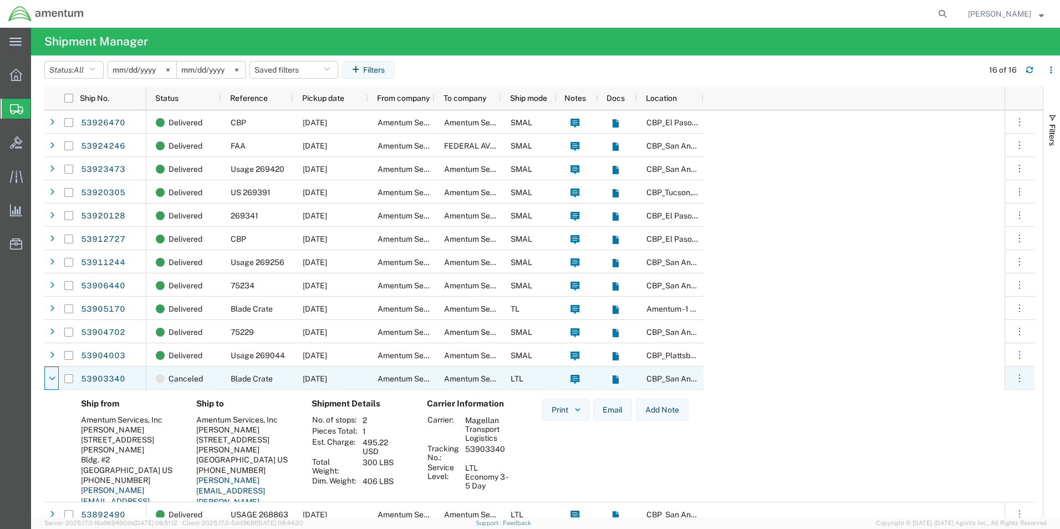
click at [55, 377] on div at bounding box center [52, 379] width 11 height 18
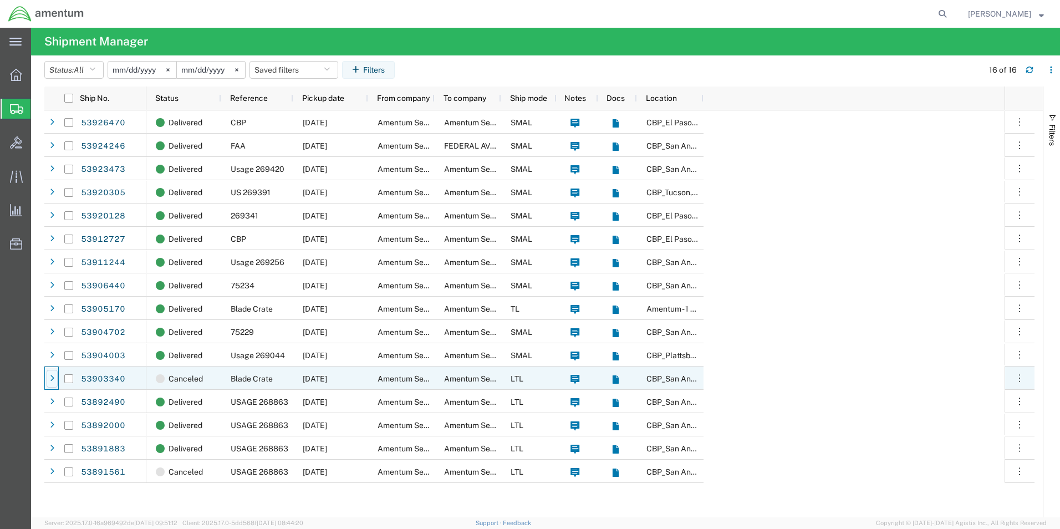
click at [52, 375] on icon at bounding box center [52, 379] width 4 height 8
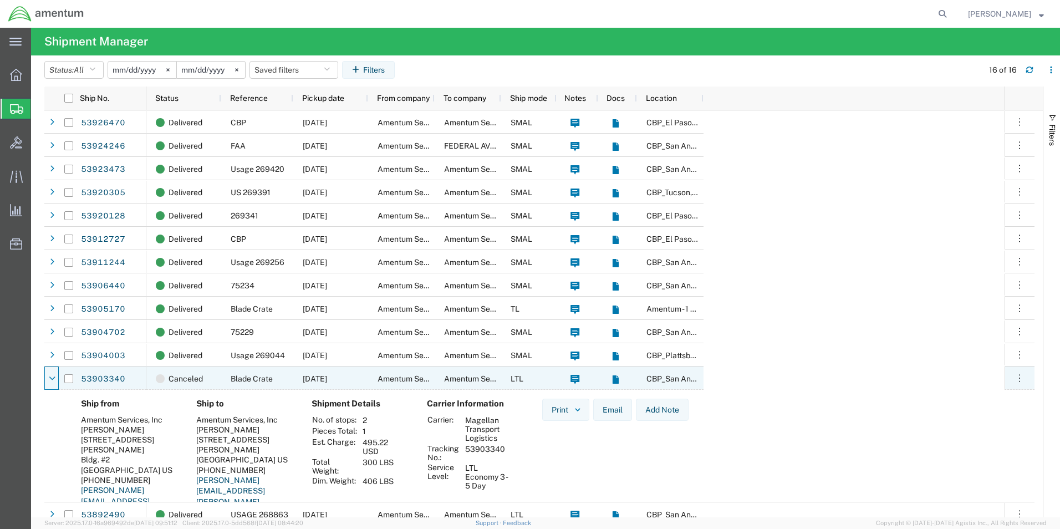
click at [52, 375] on icon at bounding box center [52, 379] width 7 height 8
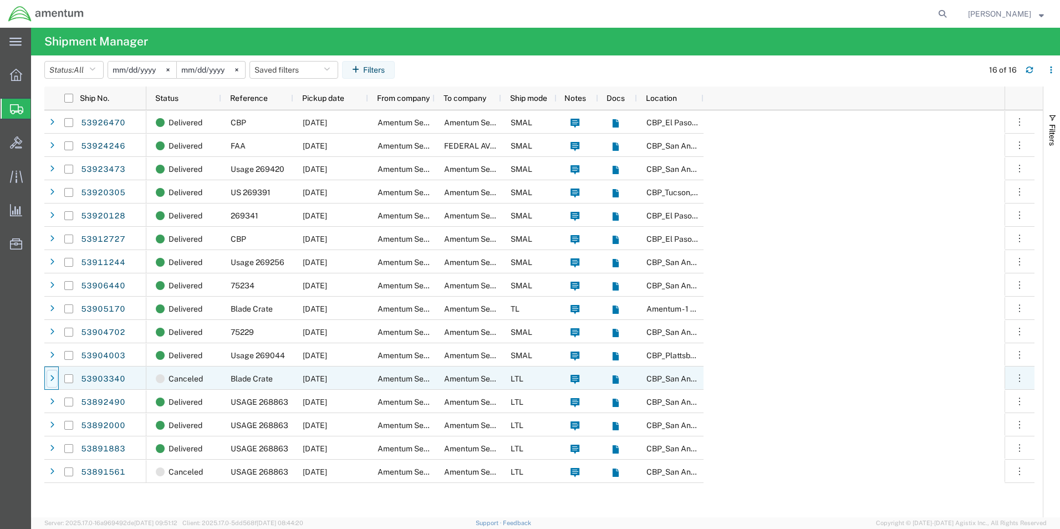
click at [52, 372] on div at bounding box center [52, 379] width 11 height 18
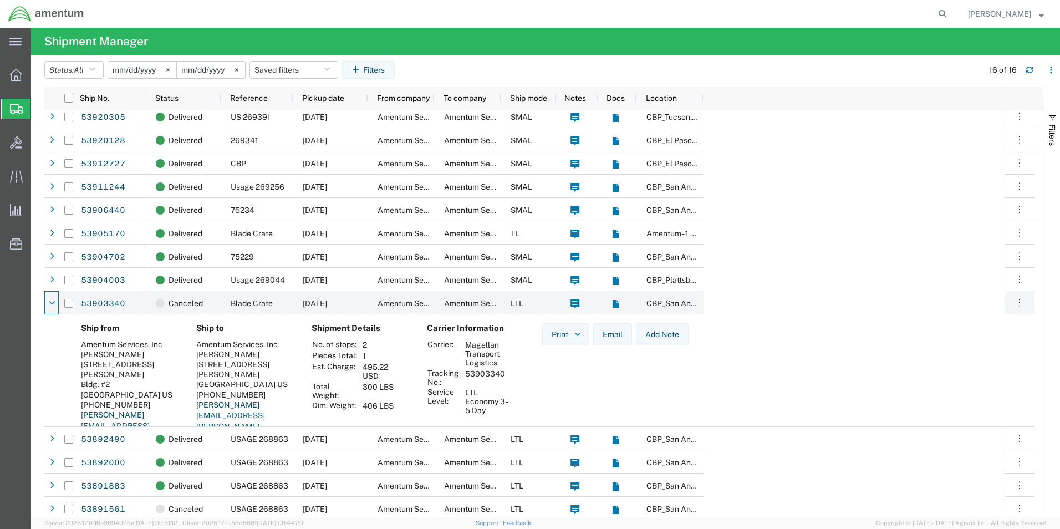
scroll to position [78, 0]
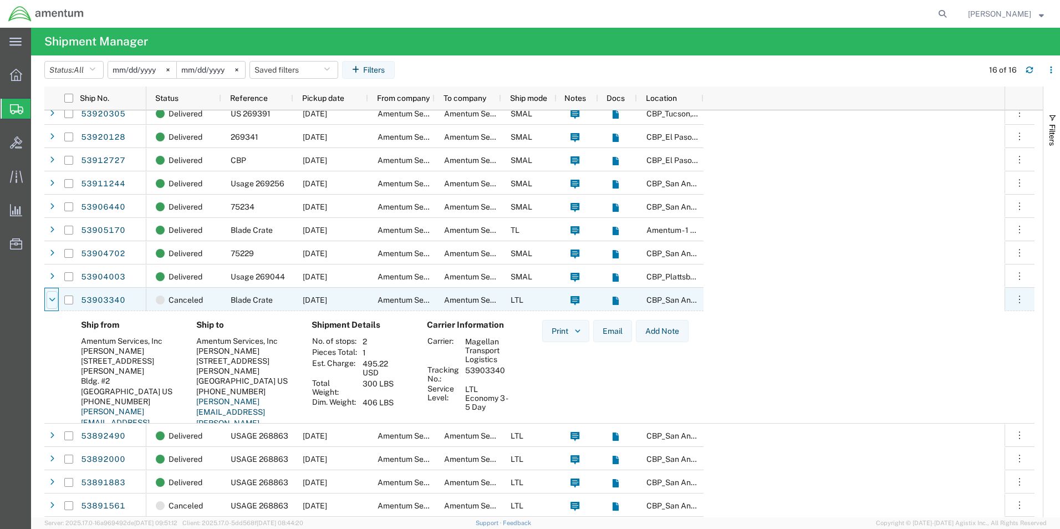
click at [51, 300] on icon at bounding box center [52, 300] width 7 height 8
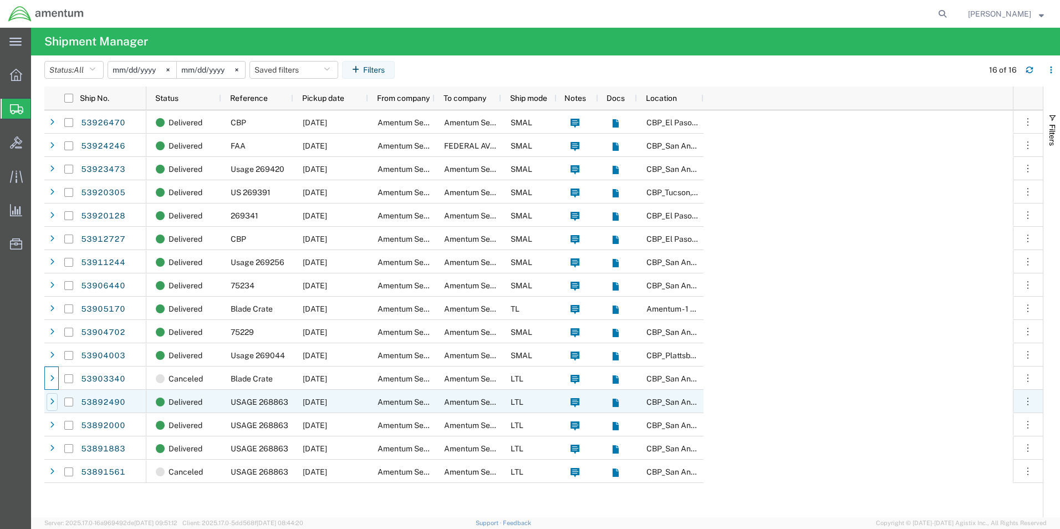
click at [53, 398] on icon at bounding box center [52, 402] width 4 height 8
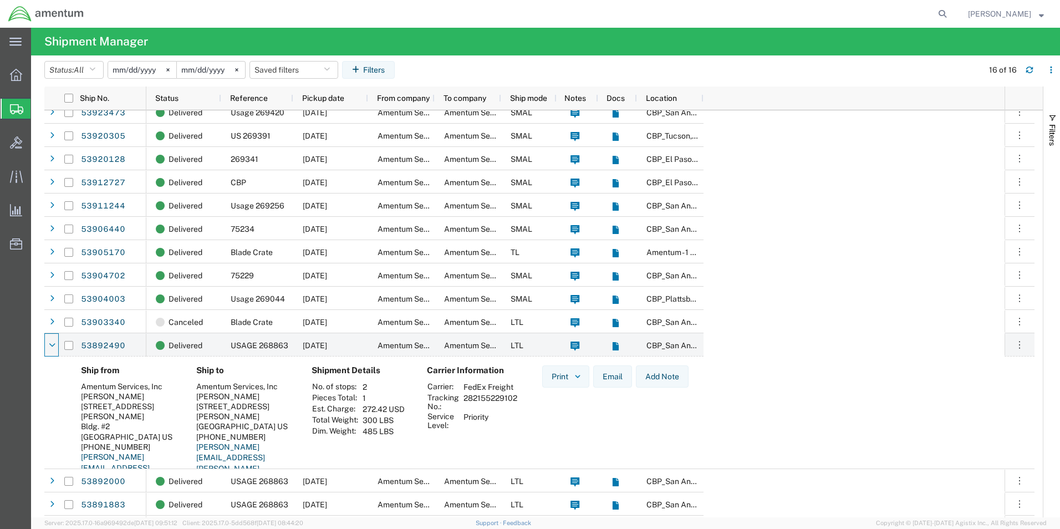
scroll to position [78, 0]
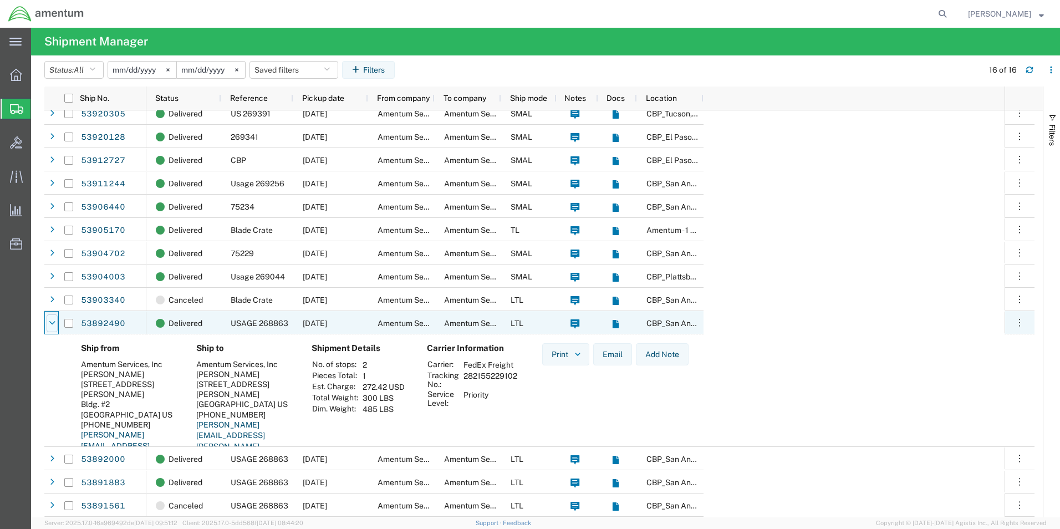
click at [51, 329] on div at bounding box center [52, 323] width 11 height 18
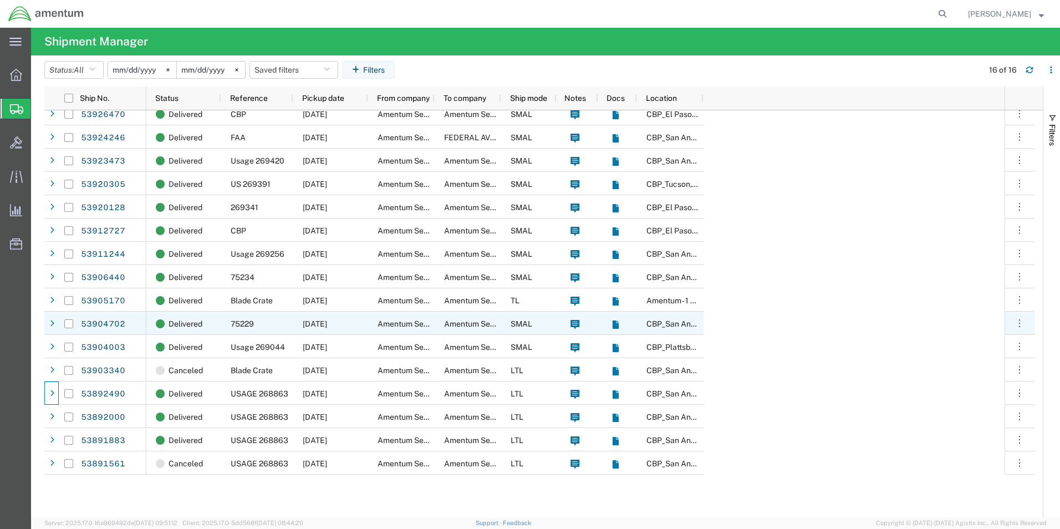
scroll to position [0, 0]
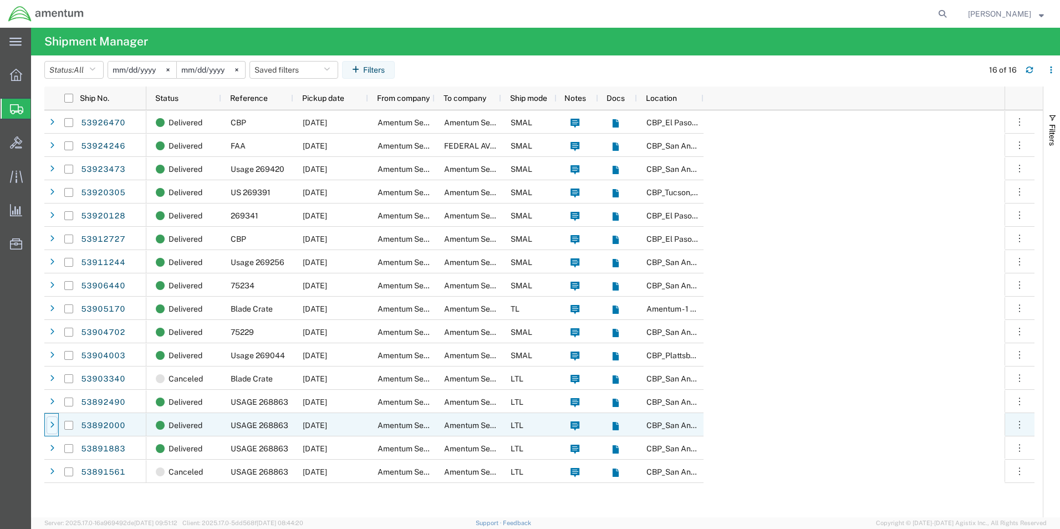
click at [50, 425] on icon at bounding box center [52, 425] width 4 height 8
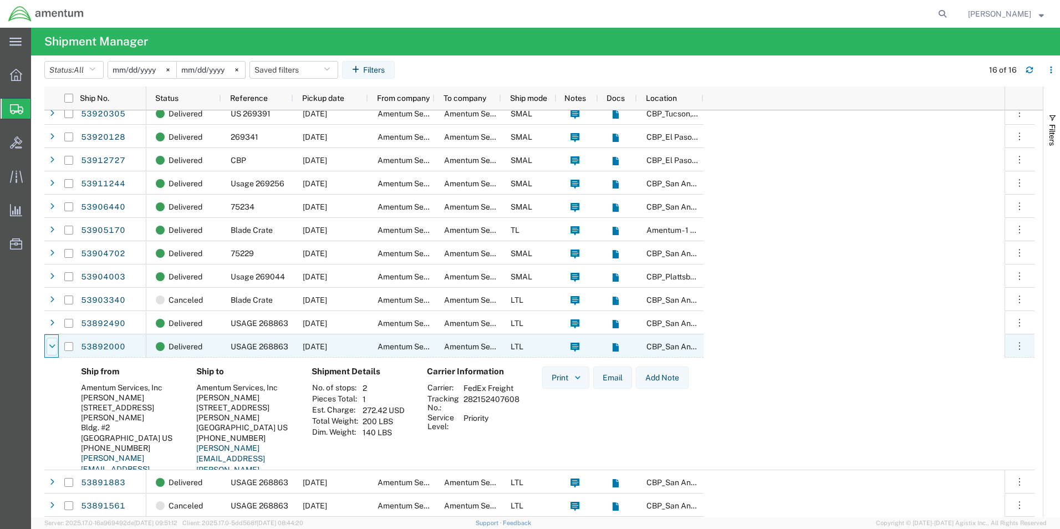
click at [56, 346] on div at bounding box center [52, 347] width 11 height 18
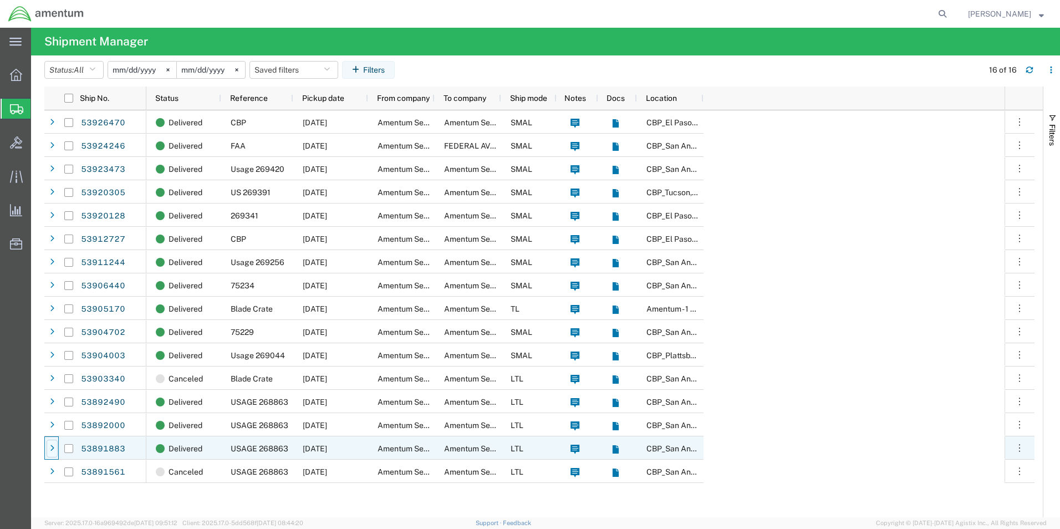
click at [53, 453] on div at bounding box center [52, 449] width 11 height 18
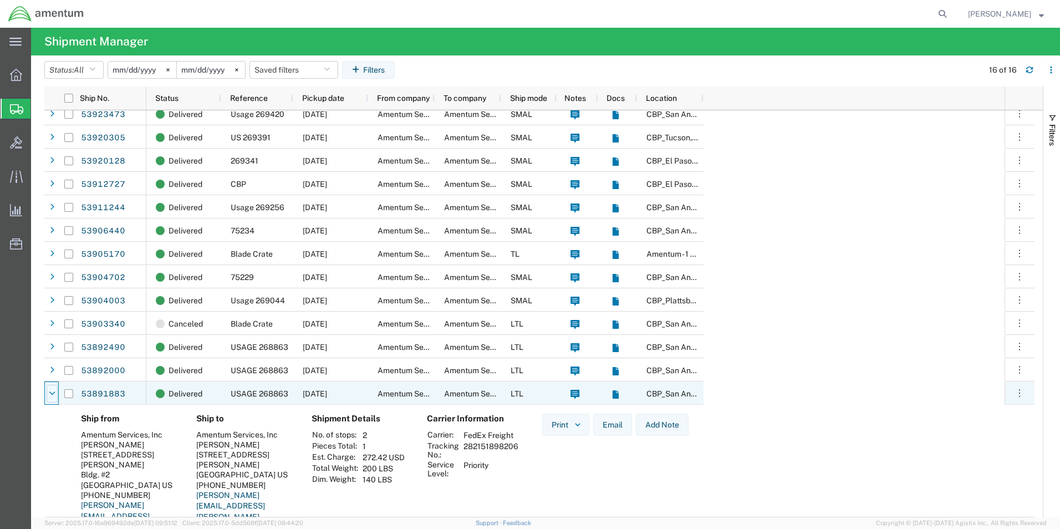
click at [53, 397] on icon at bounding box center [52, 394] width 7 height 8
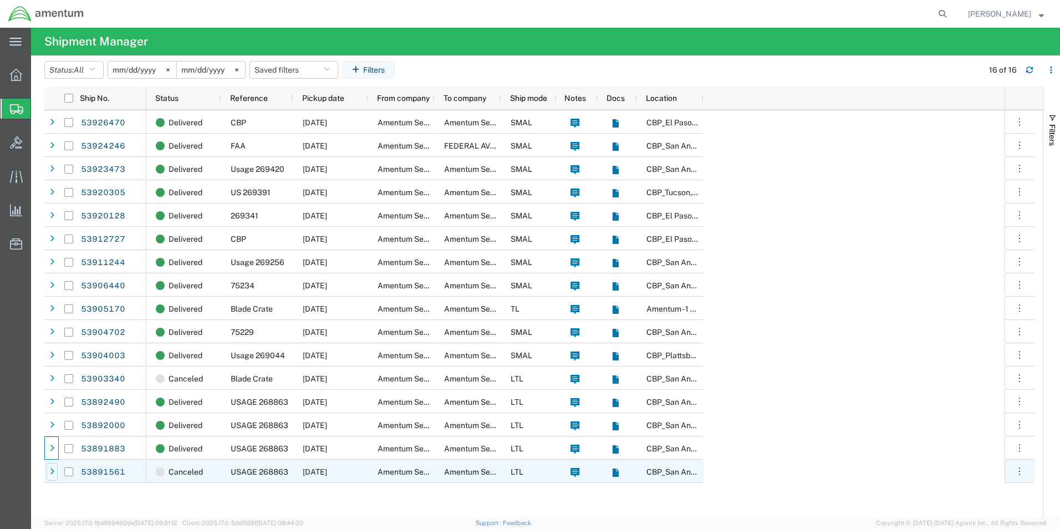
click at [53, 471] on icon at bounding box center [52, 472] width 4 height 8
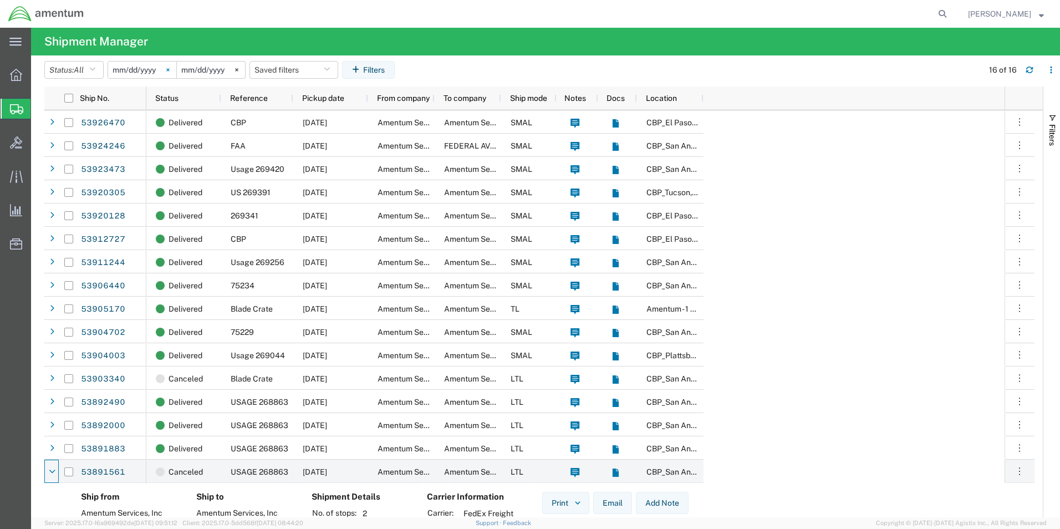
click at [165, 74] on svg-icon at bounding box center [168, 70] width 17 height 17
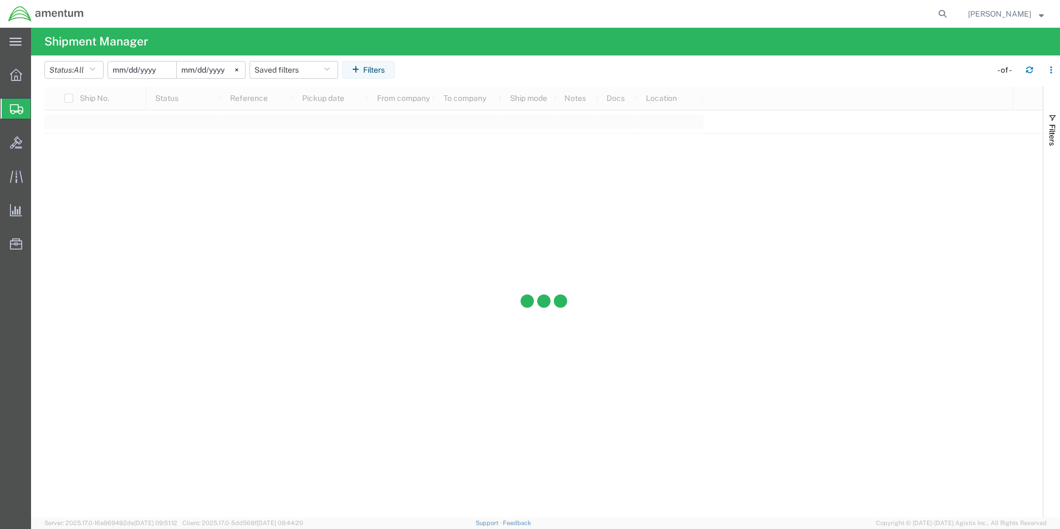
click at [151, 70] on input "date" at bounding box center [142, 70] width 68 height 17
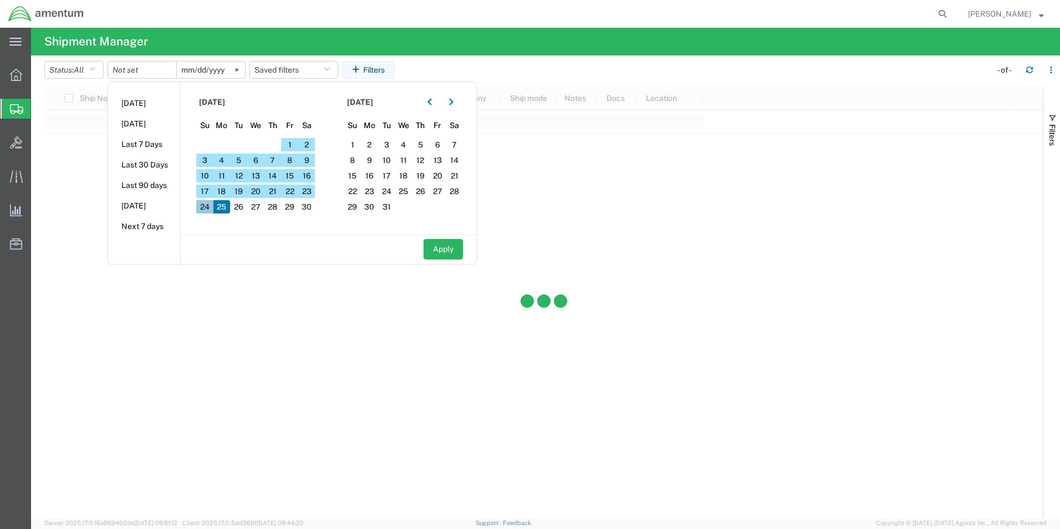
click at [206, 212] on span "24" at bounding box center [204, 206] width 17 height 13
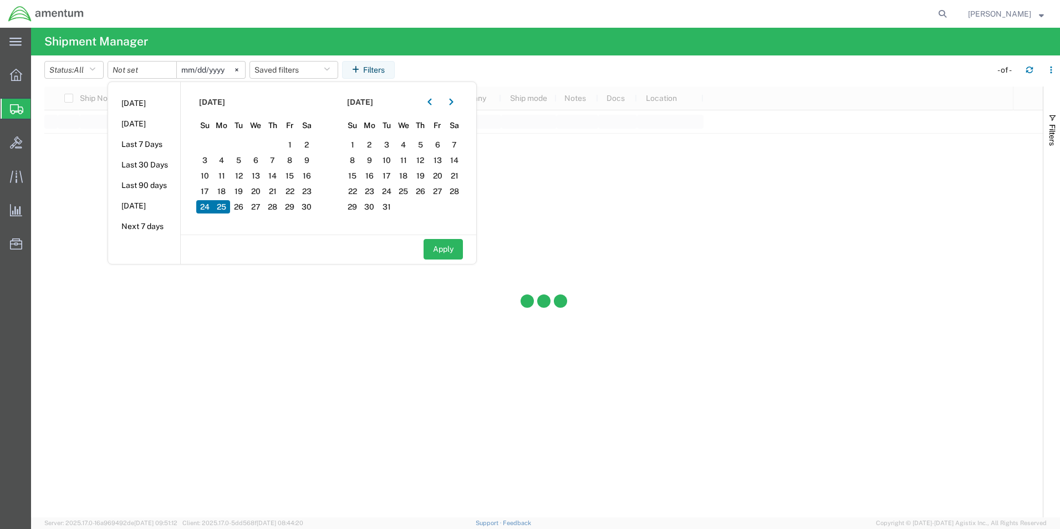
click at [227, 206] on span "25" at bounding box center [221, 206] width 17 height 13
click at [448, 251] on button "Apply" at bounding box center [442, 249] width 39 height 21
type input "[DATE]"
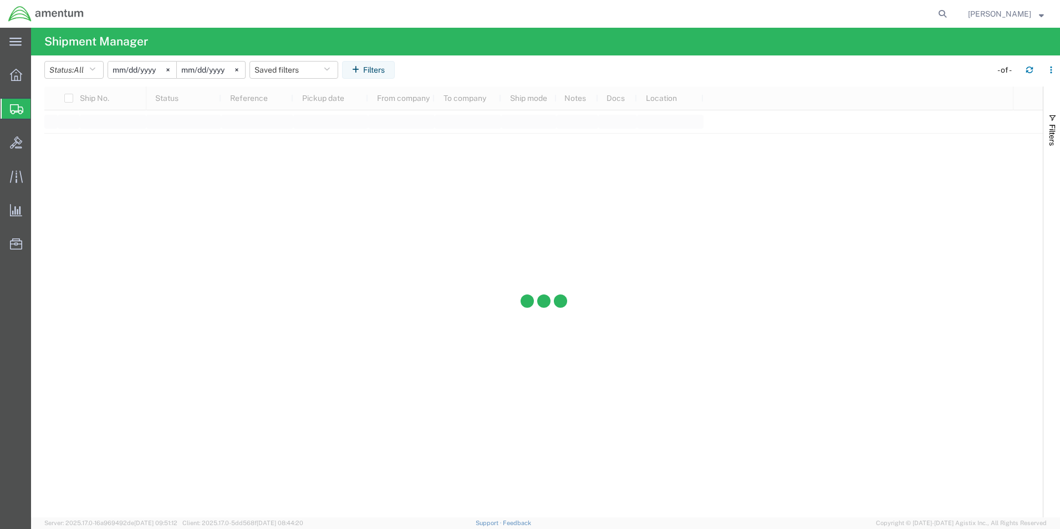
click at [367, 218] on div at bounding box center [543, 301] width 998 height 431
